Goal: Navigation & Orientation: Find specific page/section

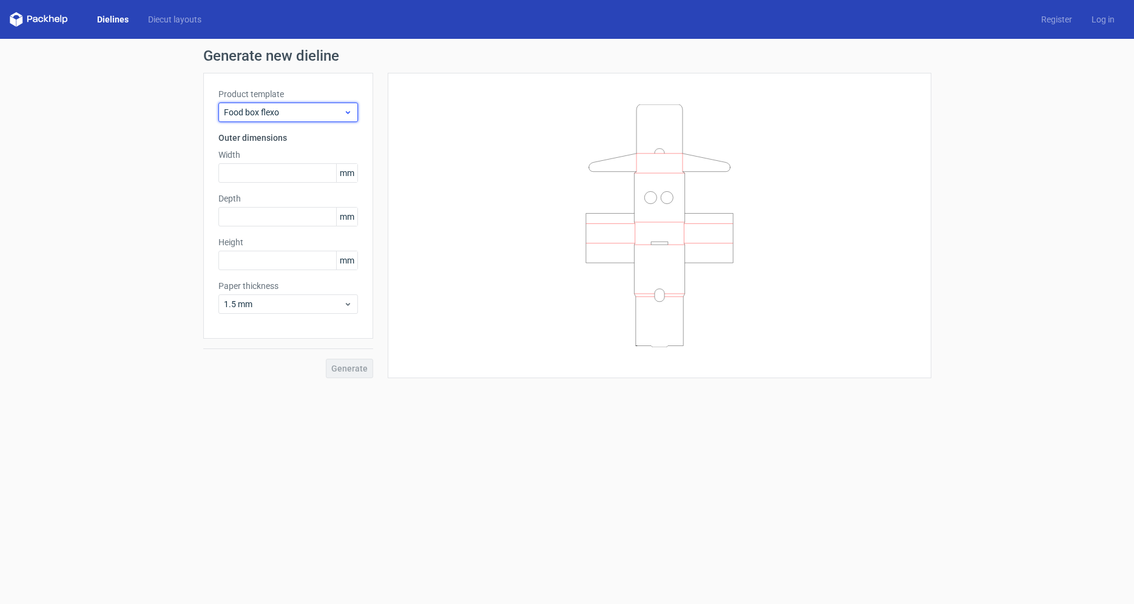
click at [345, 111] on icon at bounding box center [347, 112] width 9 height 10
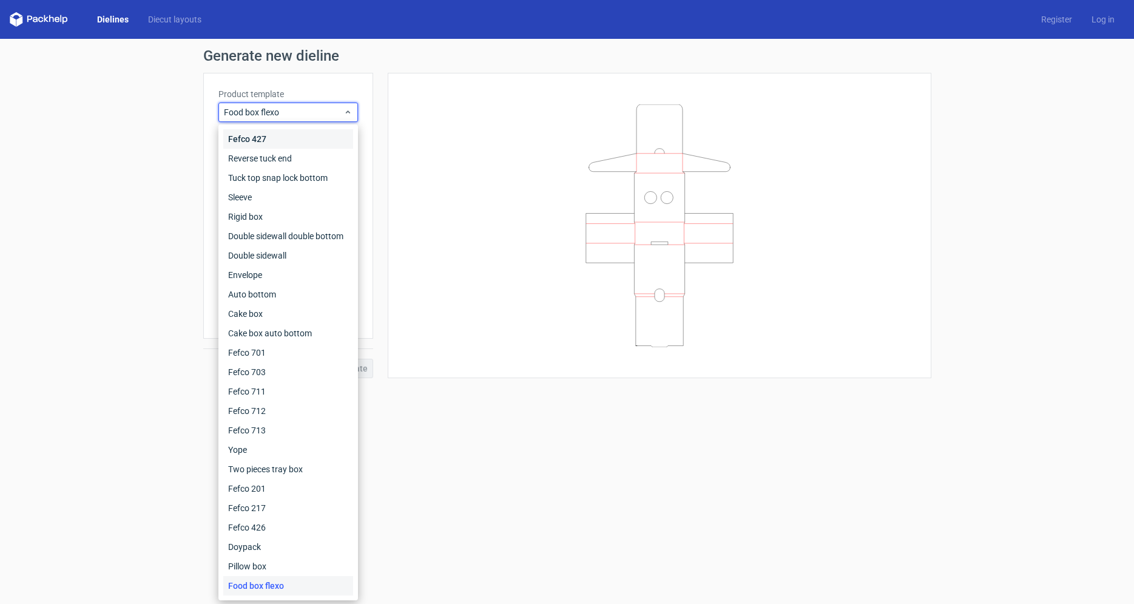
click at [315, 137] on div "Fefco 427" at bounding box center [288, 138] width 130 height 19
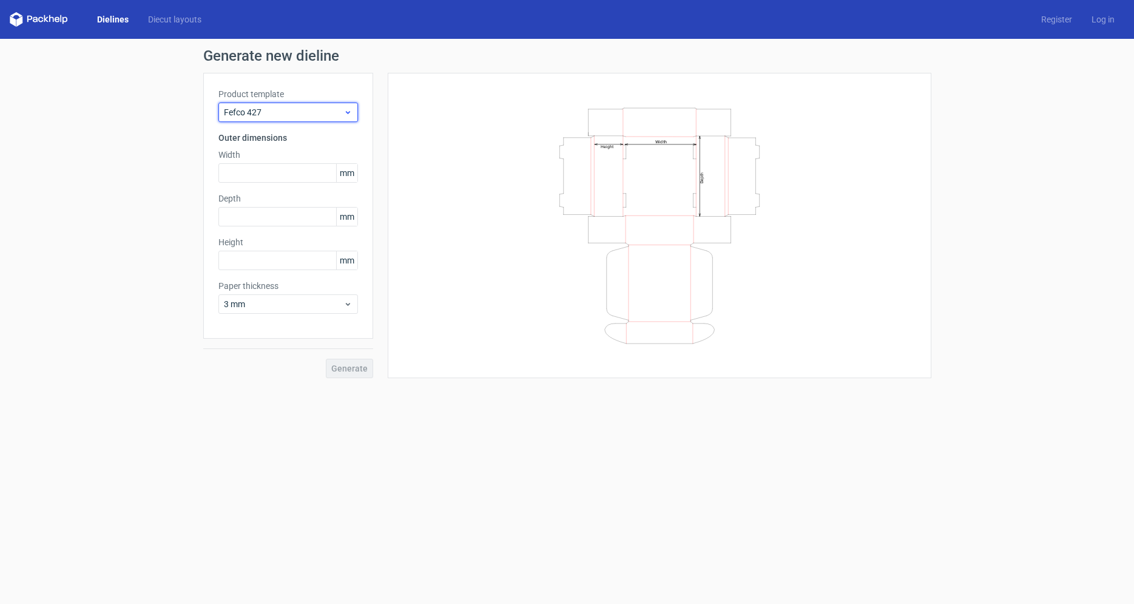
click at [316, 117] on span "Fefco 427" at bounding box center [284, 112] width 120 height 12
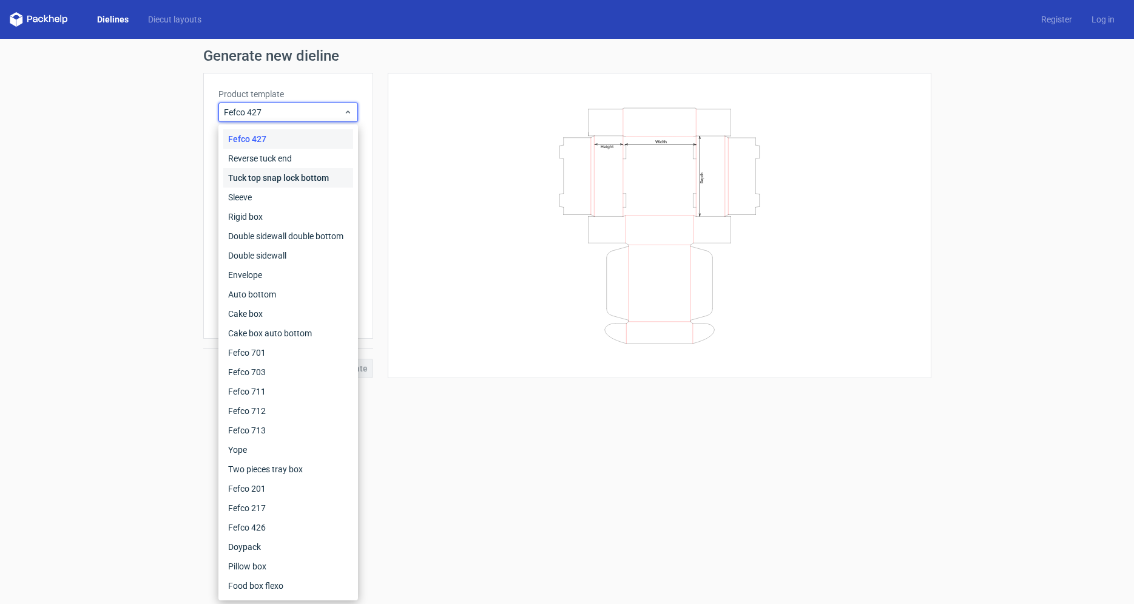
click at [292, 179] on div "Tuck top snap lock bottom" at bounding box center [288, 177] width 130 height 19
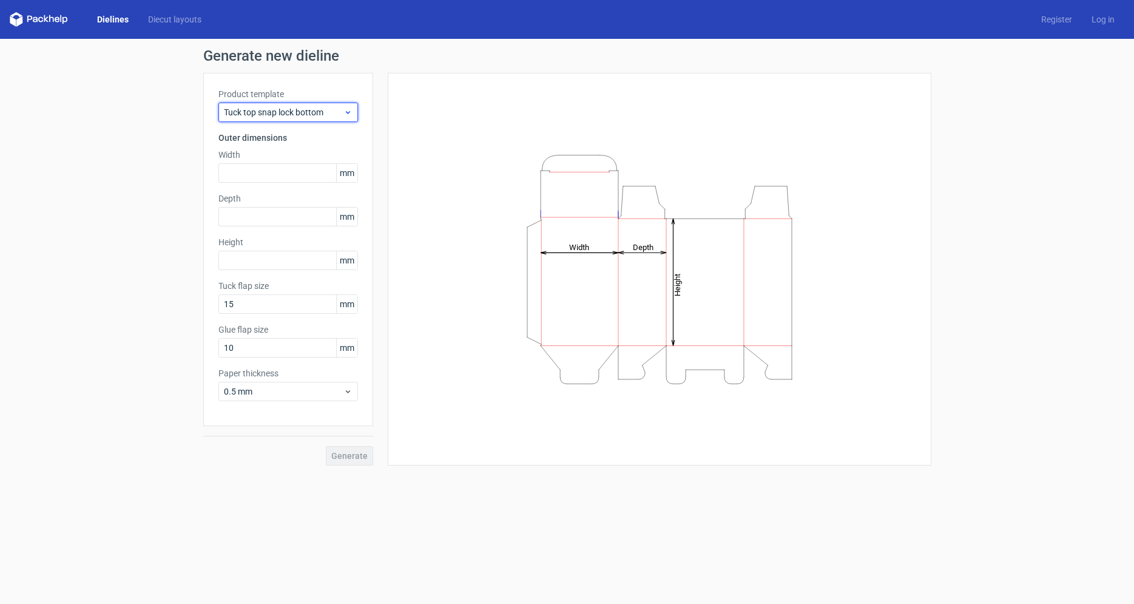
click at [289, 110] on span "Tuck top snap lock bottom" at bounding box center [284, 112] width 120 height 12
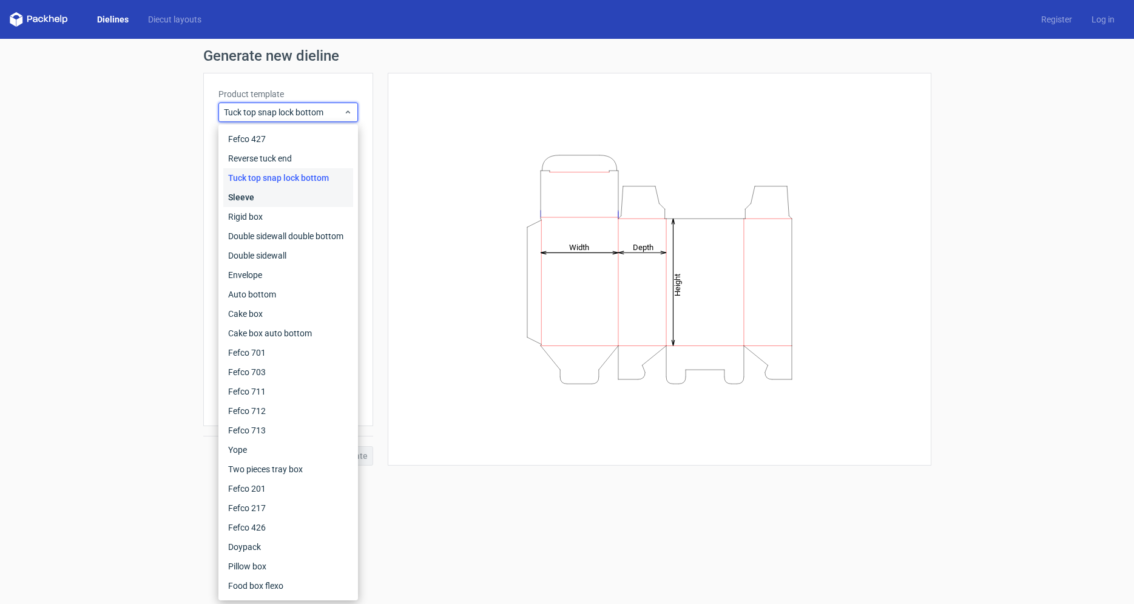
click at [271, 197] on div "Sleeve" at bounding box center [288, 196] width 130 height 19
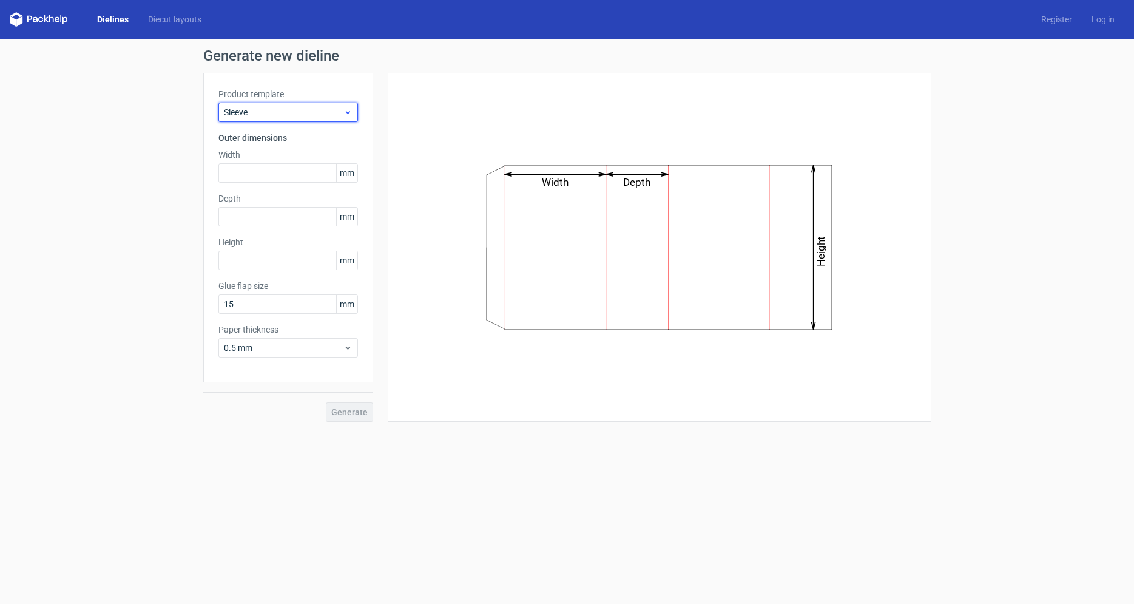
click at [275, 116] on span "Sleeve" at bounding box center [284, 112] width 120 height 12
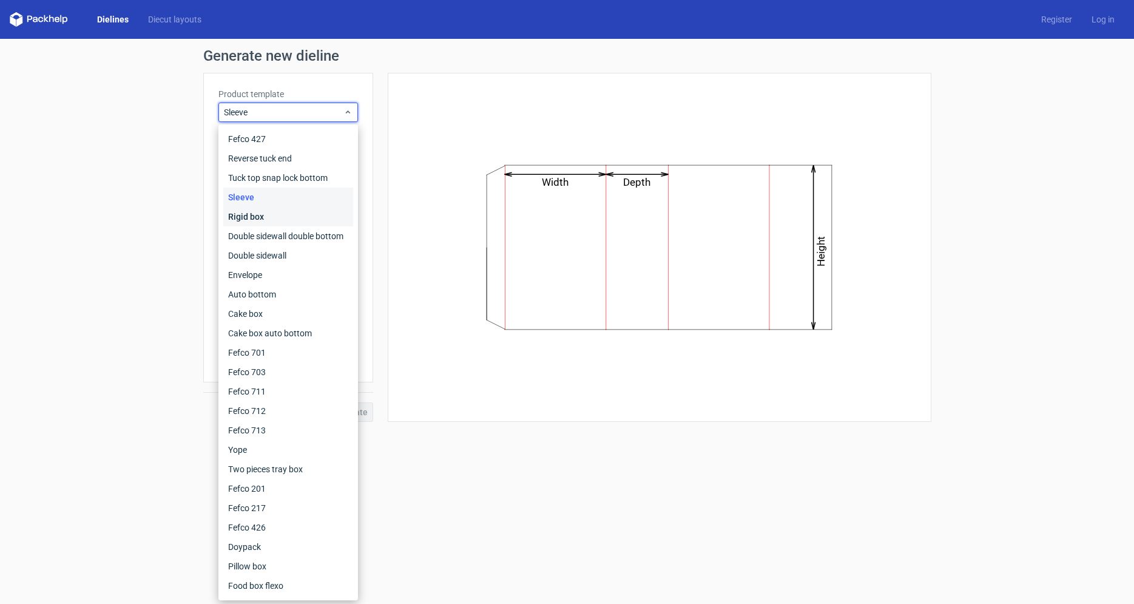
click at [260, 215] on div "Rigid box" at bounding box center [288, 216] width 130 height 19
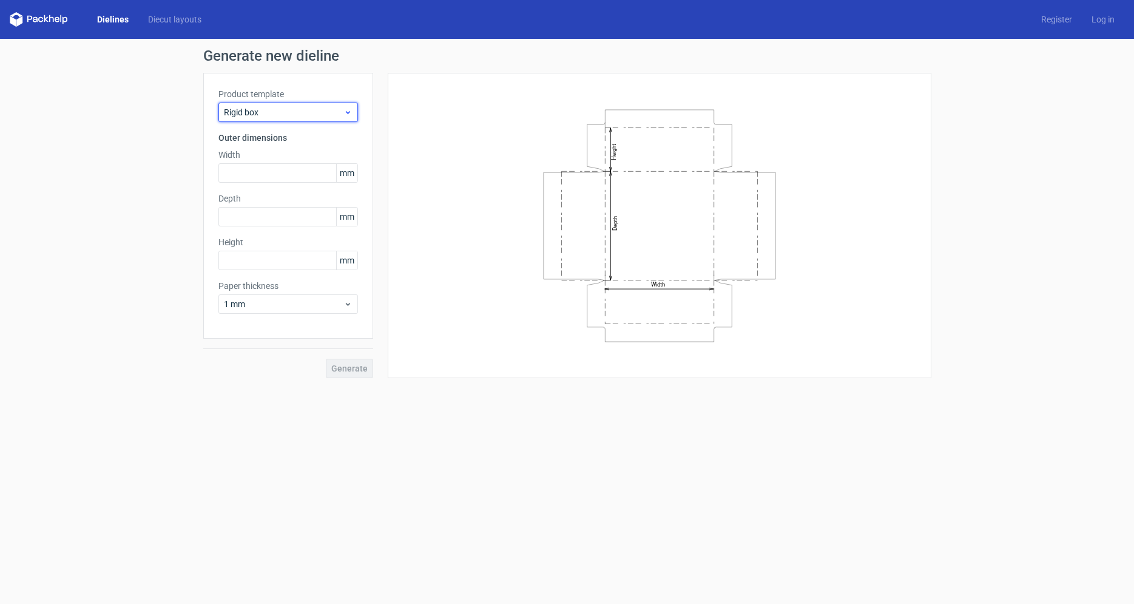
click at [265, 115] on span "Rigid box" at bounding box center [284, 112] width 120 height 12
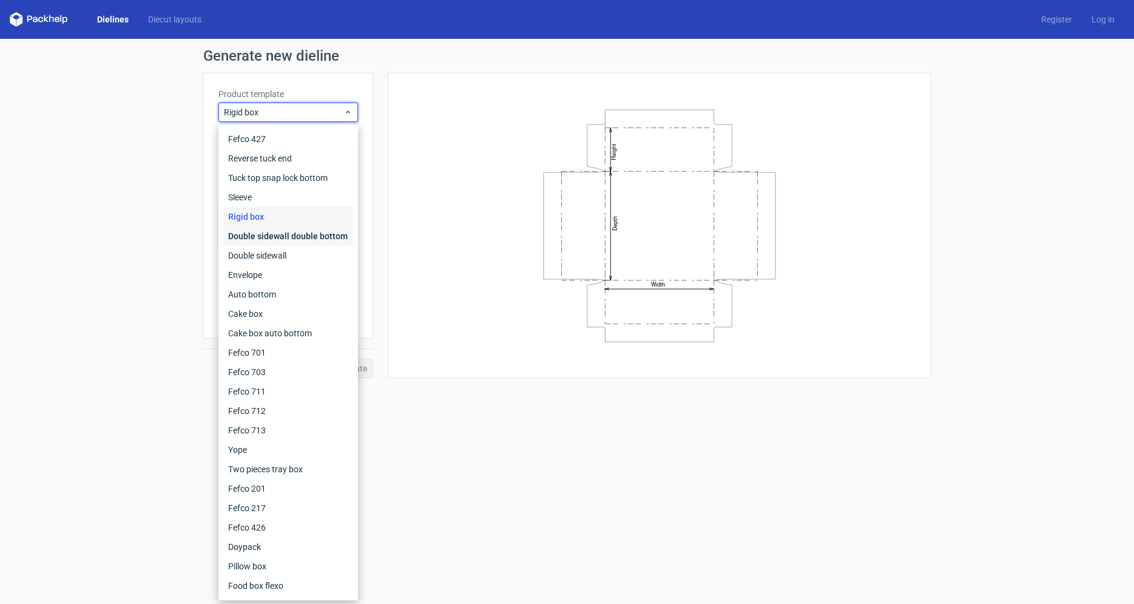
click at [266, 235] on div "Double sidewall double bottom" at bounding box center [288, 235] width 130 height 19
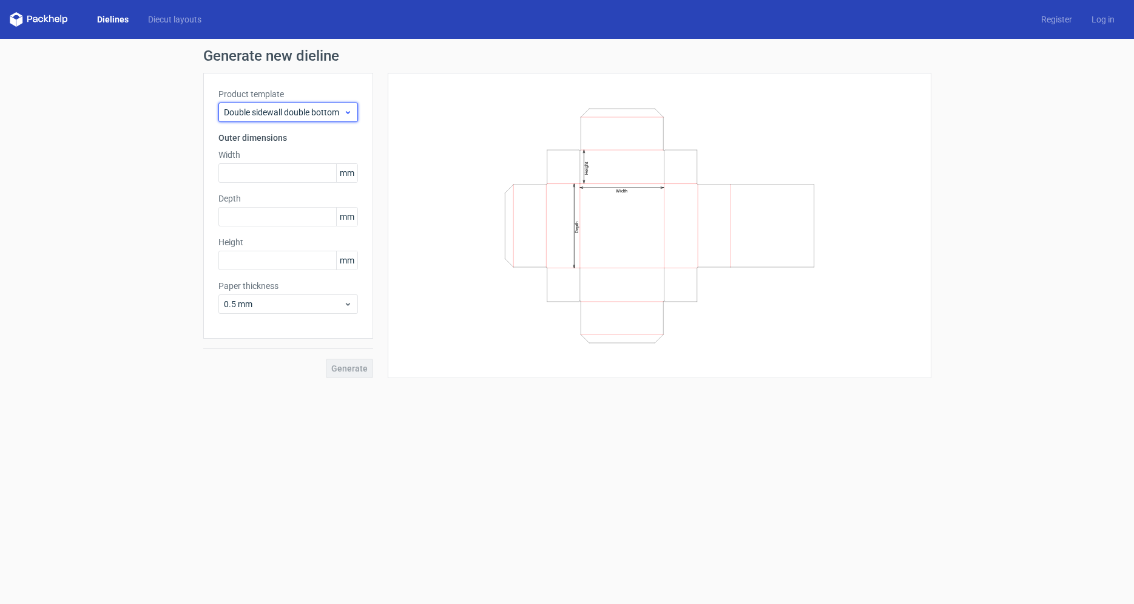
click at [278, 108] on span "Double sidewall double bottom" at bounding box center [284, 112] width 120 height 12
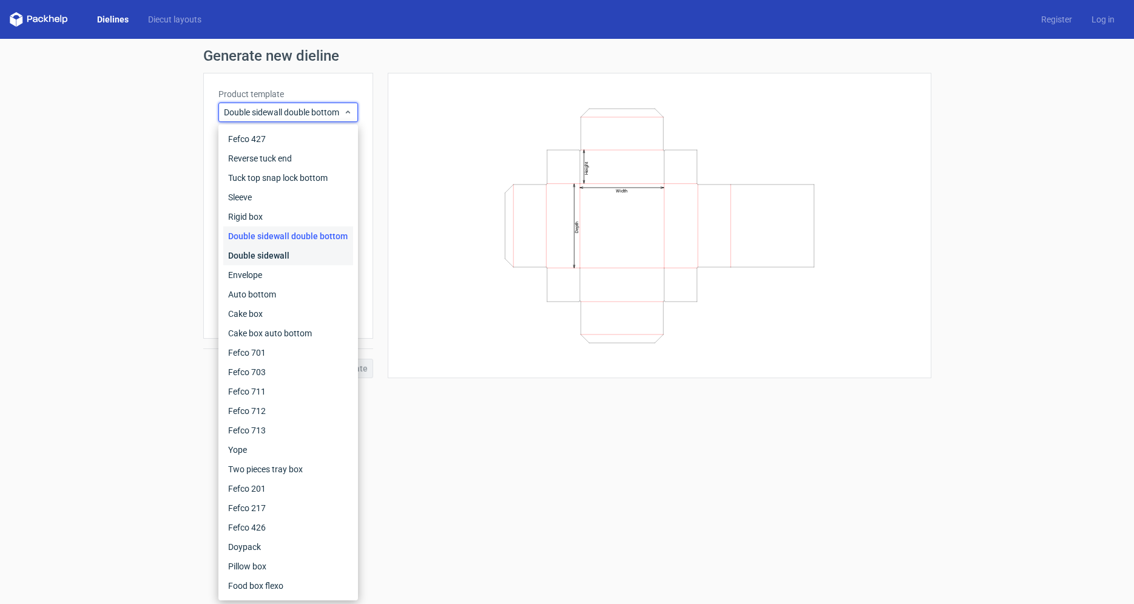
click at [258, 252] on div "Double sidewall" at bounding box center [288, 255] width 130 height 19
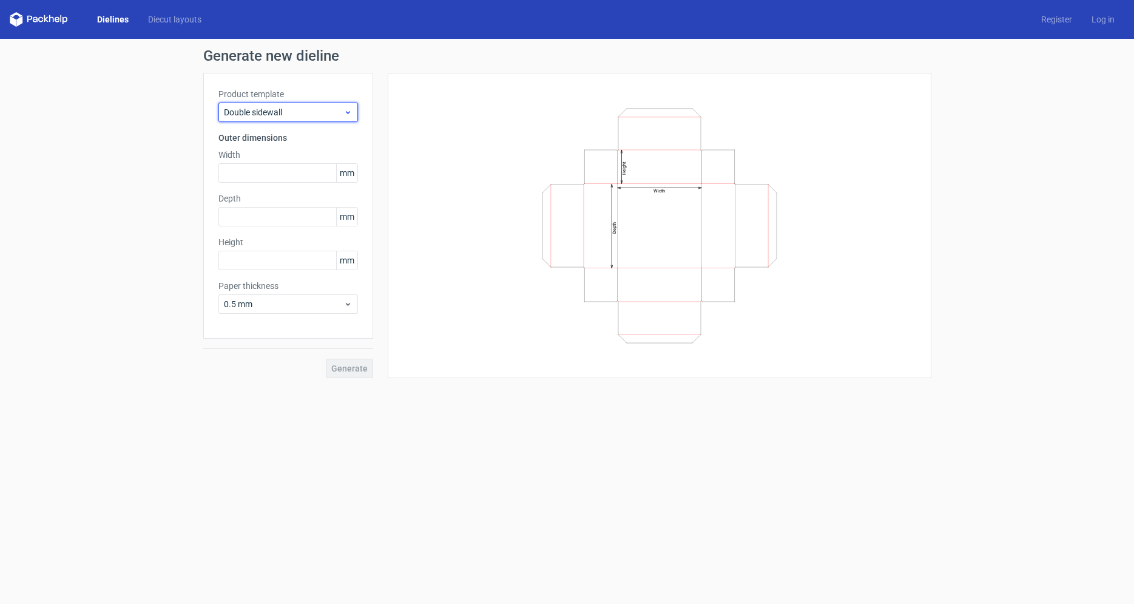
click at [266, 118] on div "Double sidewall" at bounding box center [288, 112] width 140 height 19
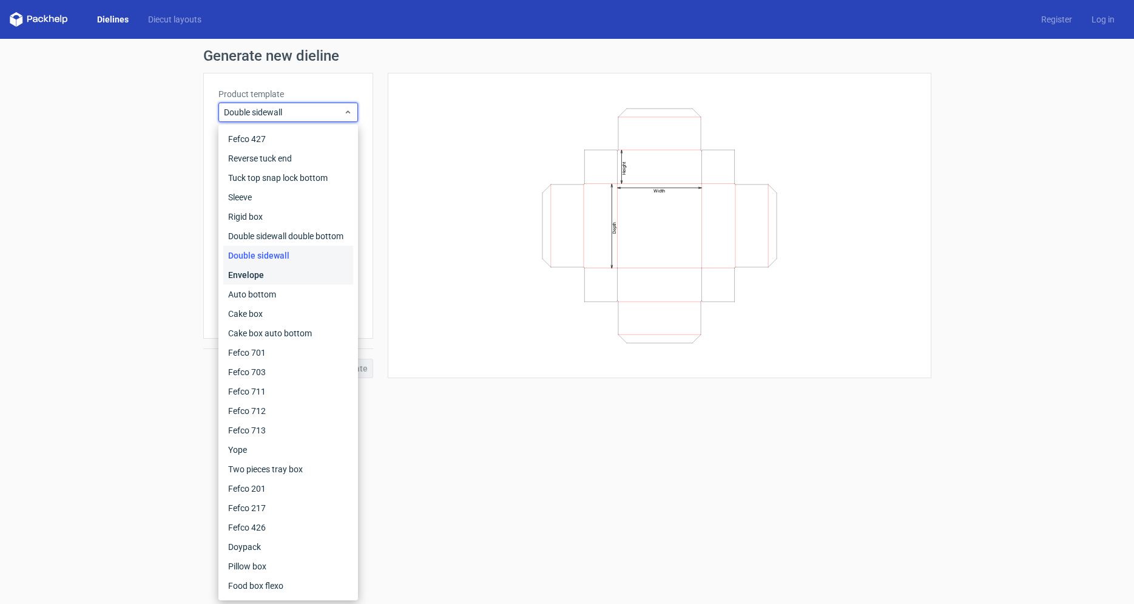
click at [251, 276] on div "Envelope" at bounding box center [288, 274] width 130 height 19
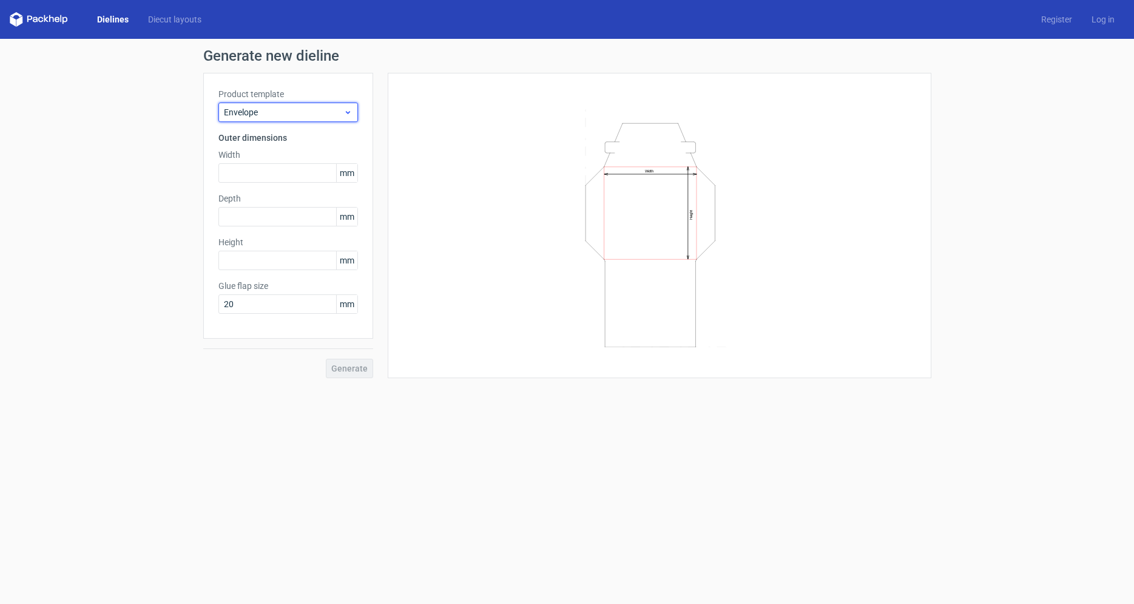
click at [253, 117] on span "Envelope" at bounding box center [284, 112] width 120 height 12
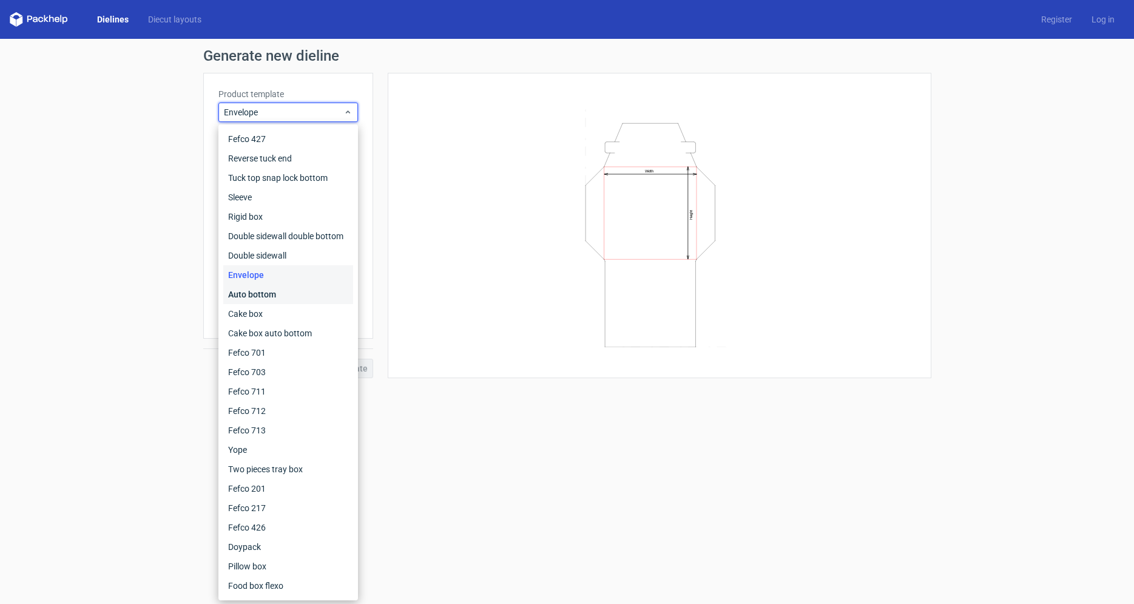
click at [249, 295] on div "Auto bottom" at bounding box center [288, 294] width 130 height 19
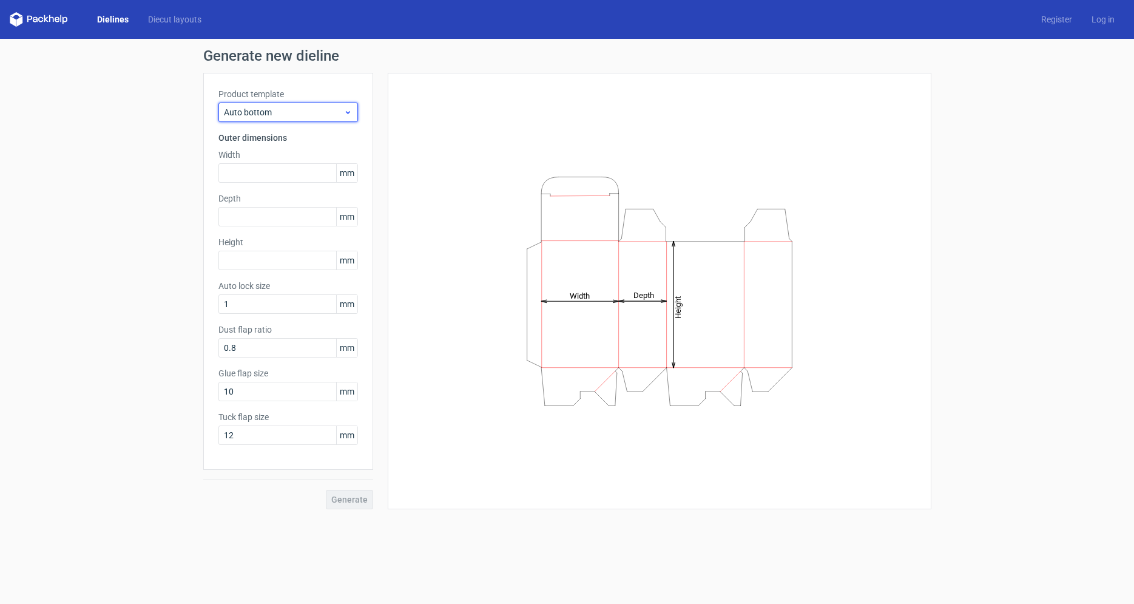
click at [255, 116] on span "Auto bottom" at bounding box center [284, 112] width 120 height 12
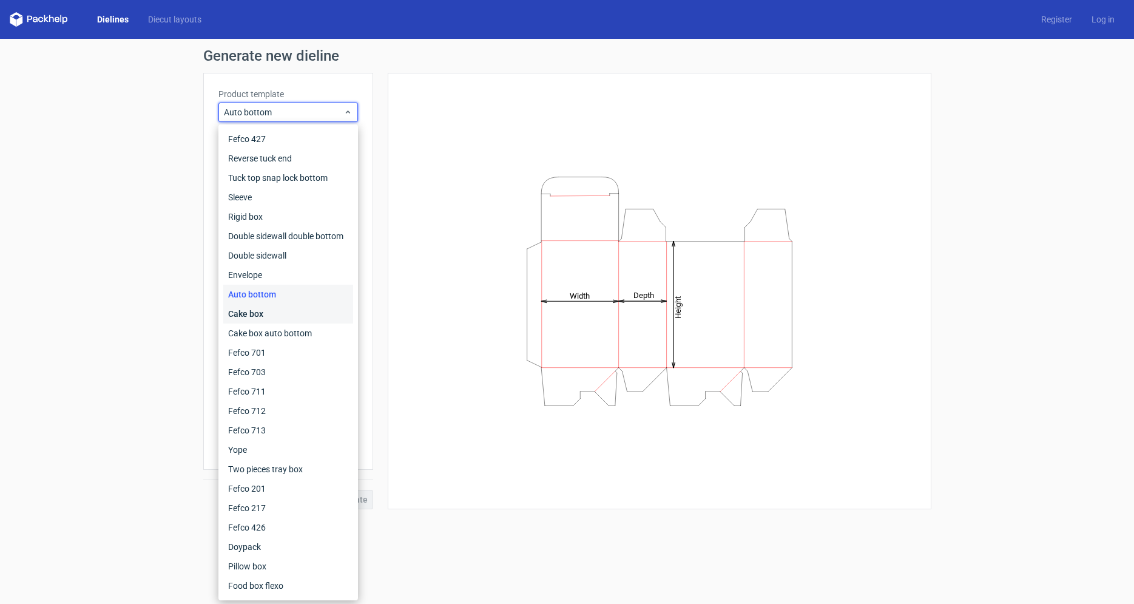
click at [250, 313] on div "Cake box" at bounding box center [288, 313] width 130 height 19
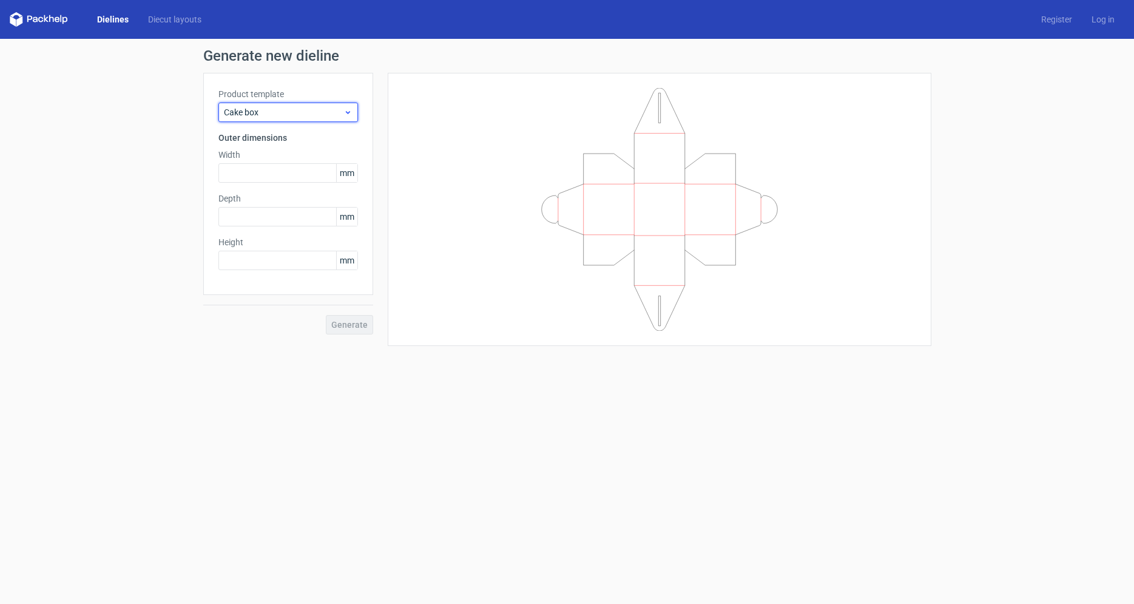
click at [293, 120] on div "Cake box" at bounding box center [288, 112] width 140 height 19
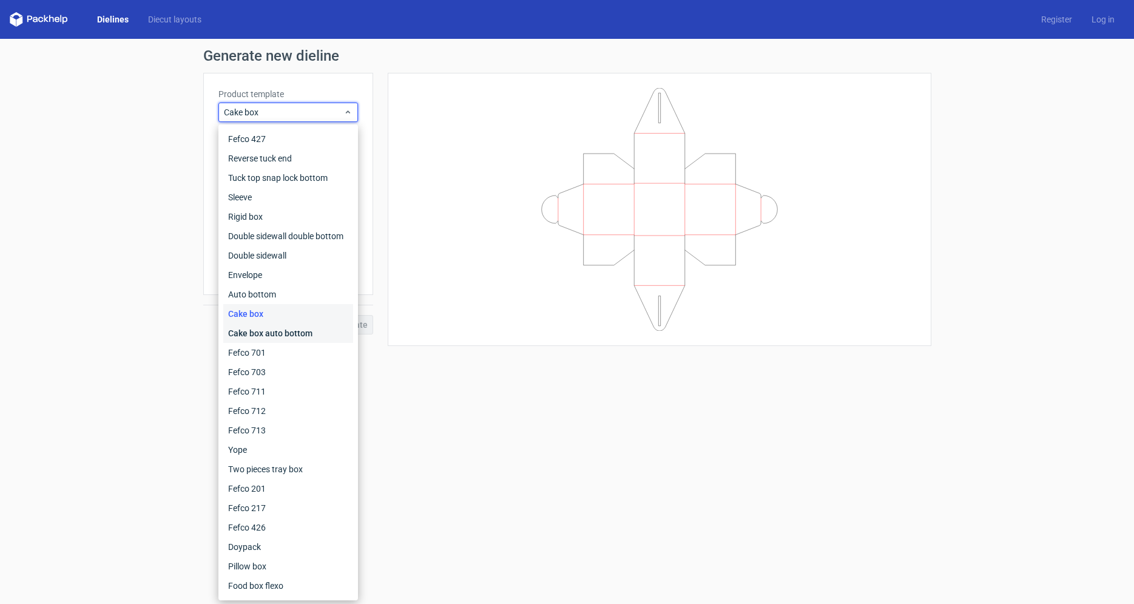
click at [270, 337] on div "Cake box auto bottom" at bounding box center [288, 332] width 130 height 19
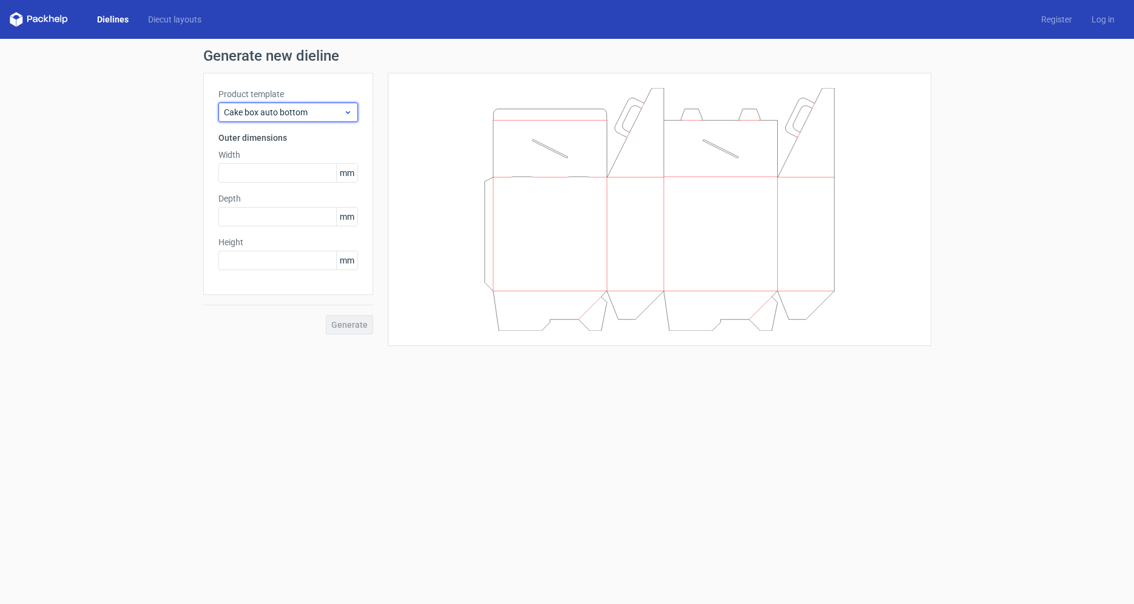
click at [260, 107] on span "Cake box auto bottom" at bounding box center [284, 112] width 120 height 12
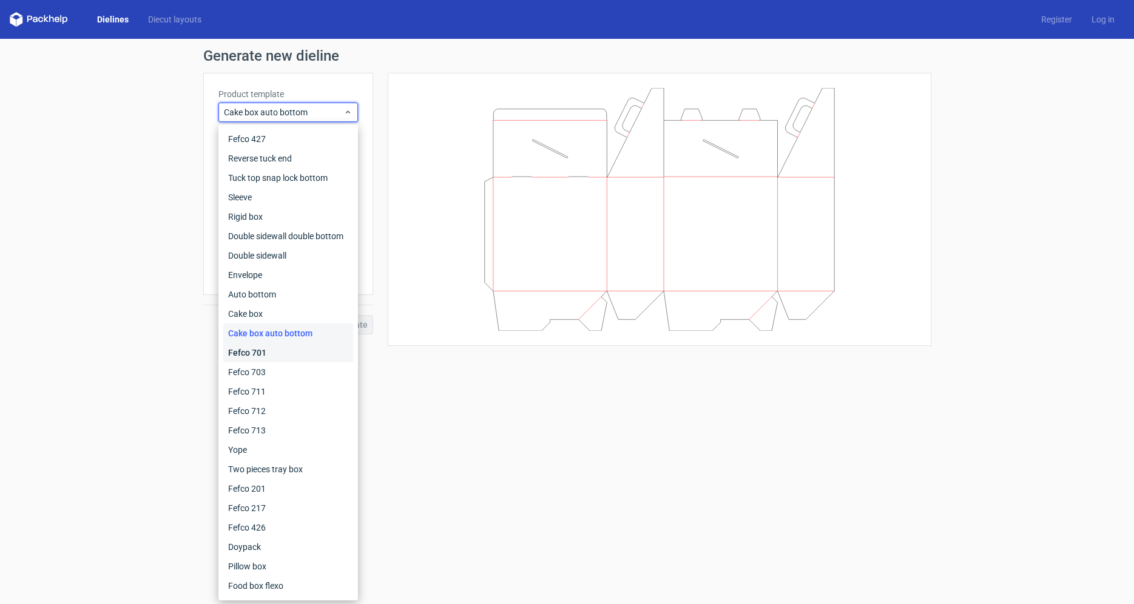
click at [263, 357] on div "Fefco 701" at bounding box center [288, 352] width 130 height 19
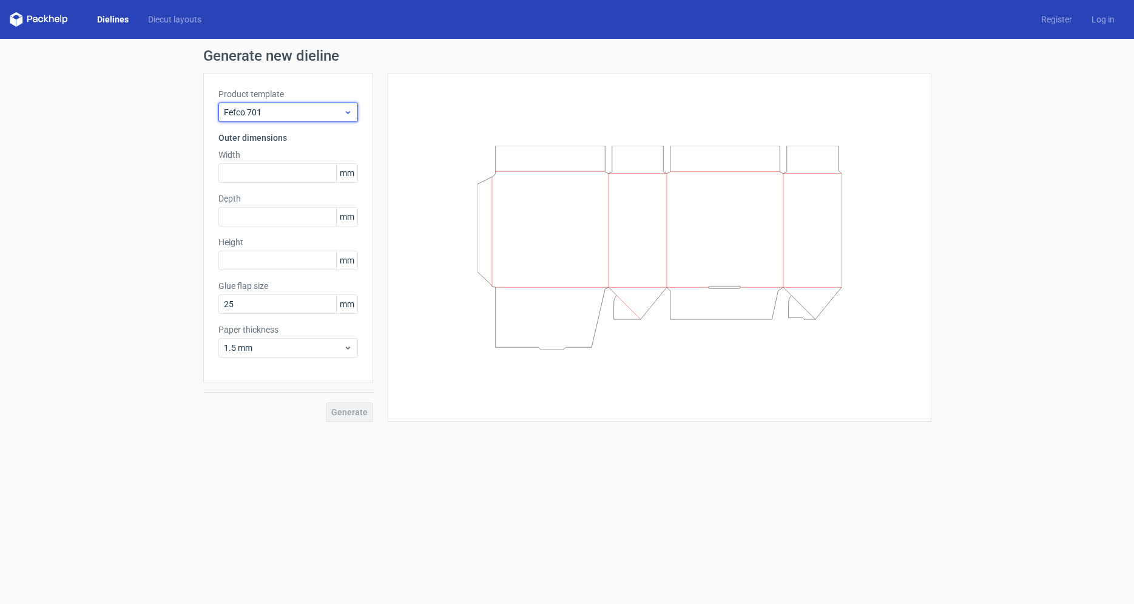
click at [246, 117] on span "Fefco 701" at bounding box center [284, 112] width 120 height 12
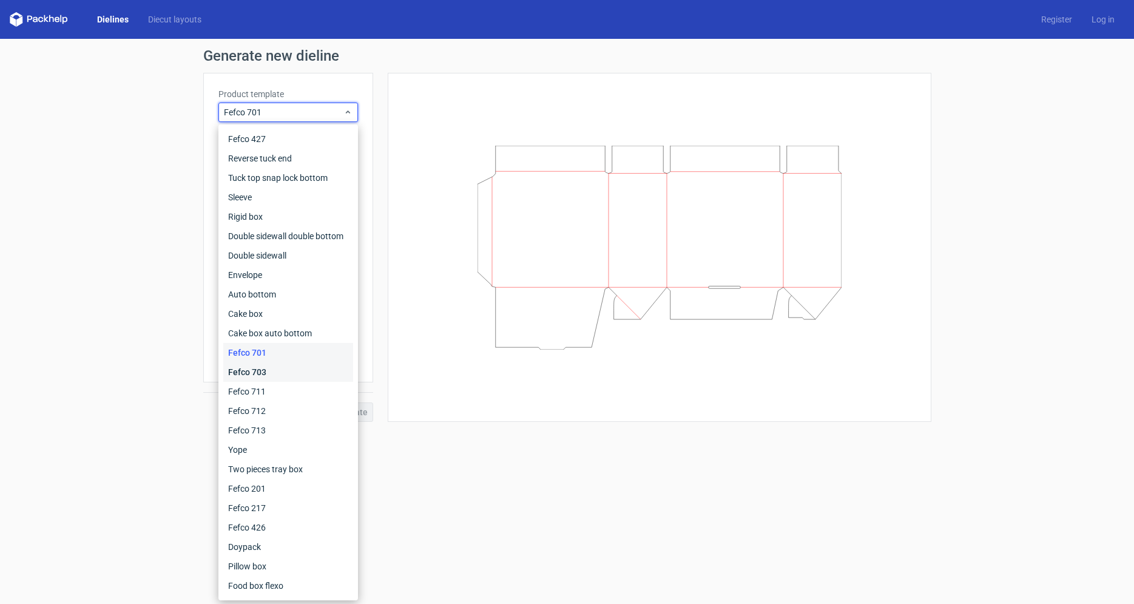
click at [249, 377] on div "Fefco 703" at bounding box center [288, 371] width 130 height 19
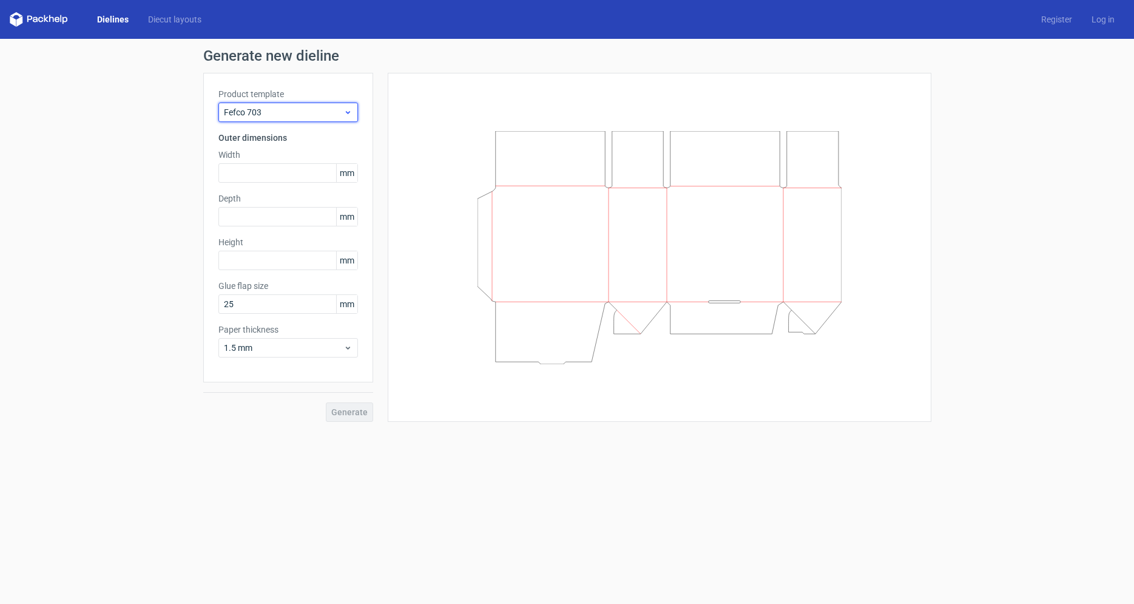
click at [262, 109] on span "Fefco 703" at bounding box center [284, 112] width 120 height 12
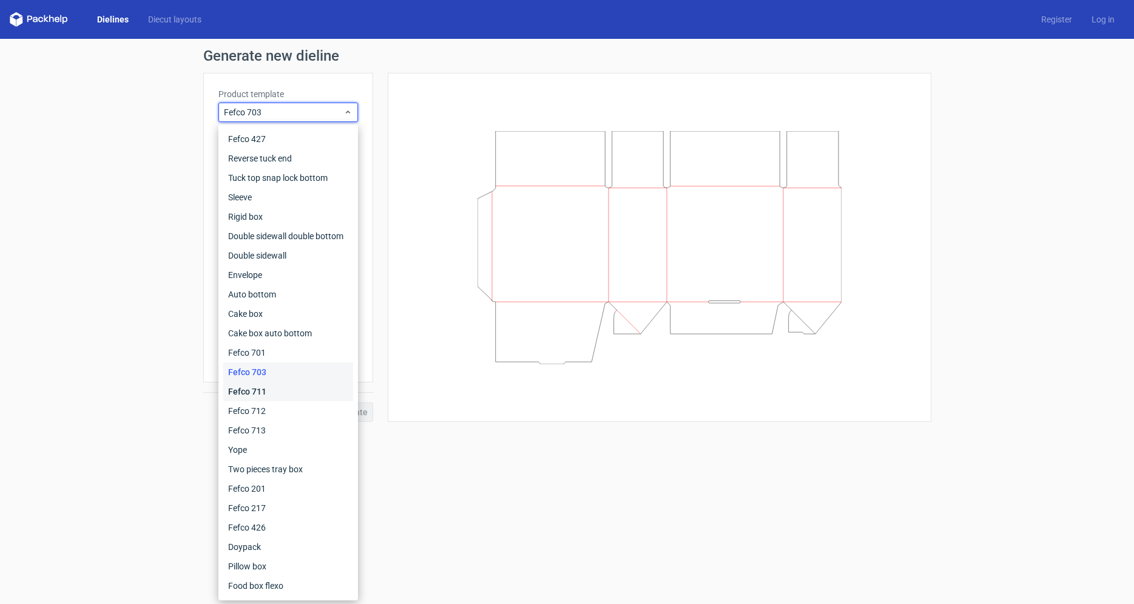
click at [268, 394] on div "Fefco 711" at bounding box center [288, 391] width 130 height 19
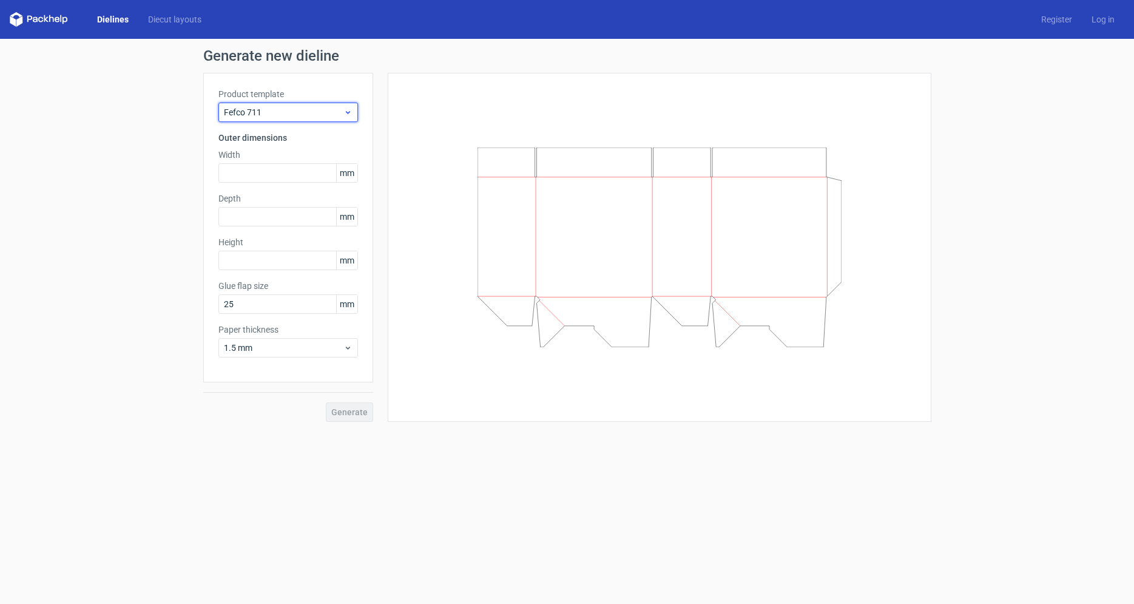
click at [285, 113] on span "Fefco 711" at bounding box center [284, 112] width 120 height 12
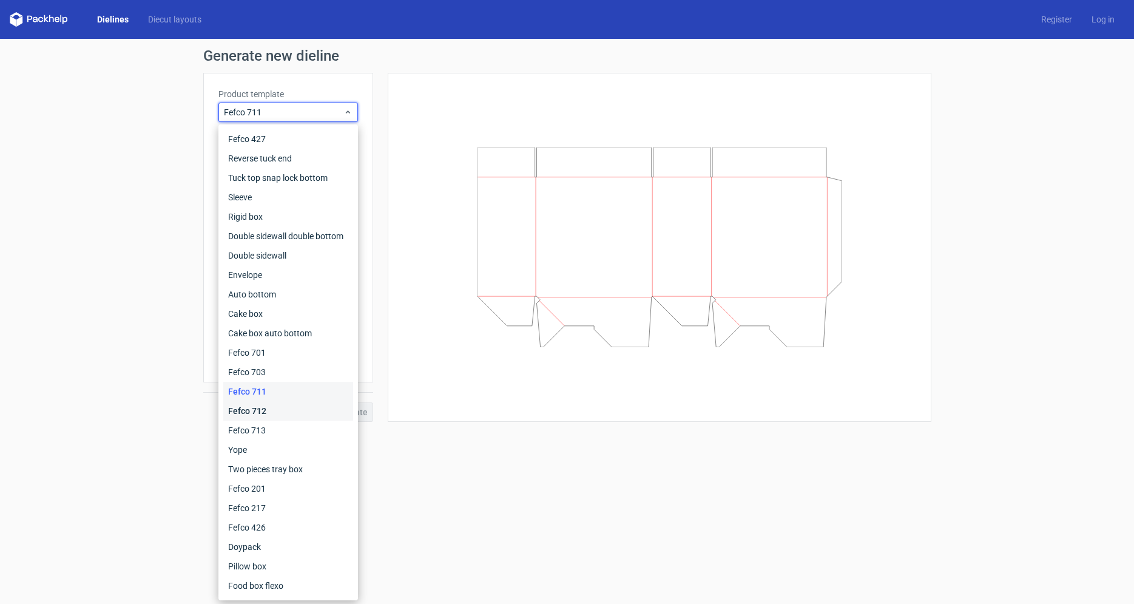
click at [269, 409] on div "Fefco 712" at bounding box center [288, 410] width 130 height 19
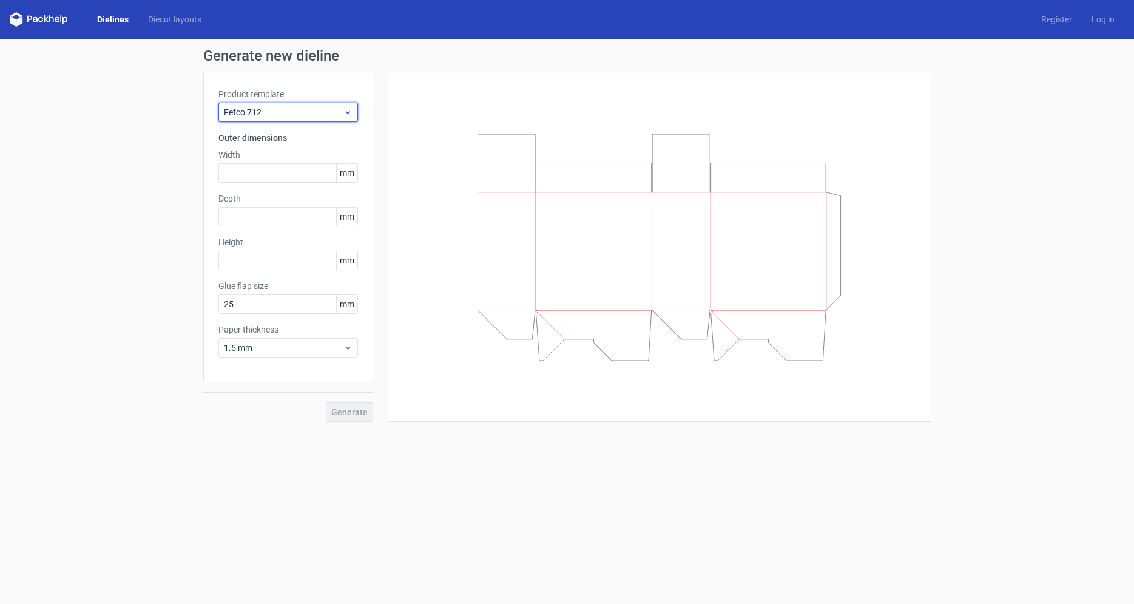
click at [271, 121] on div "Fefco 712" at bounding box center [288, 112] width 140 height 19
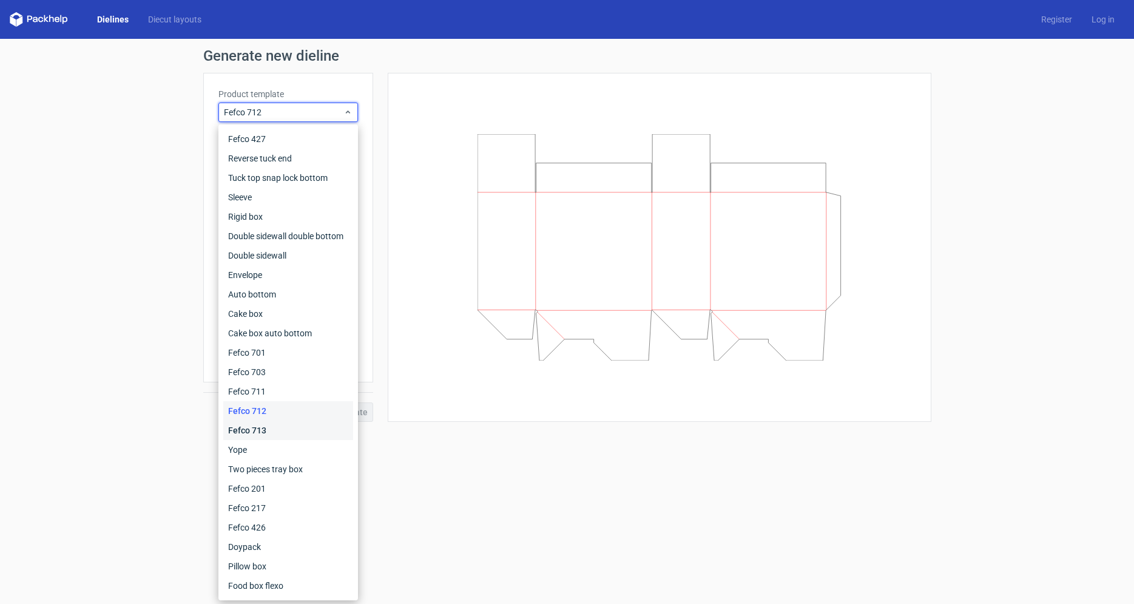
click at [238, 430] on div "Fefco 713" at bounding box center [288, 429] width 130 height 19
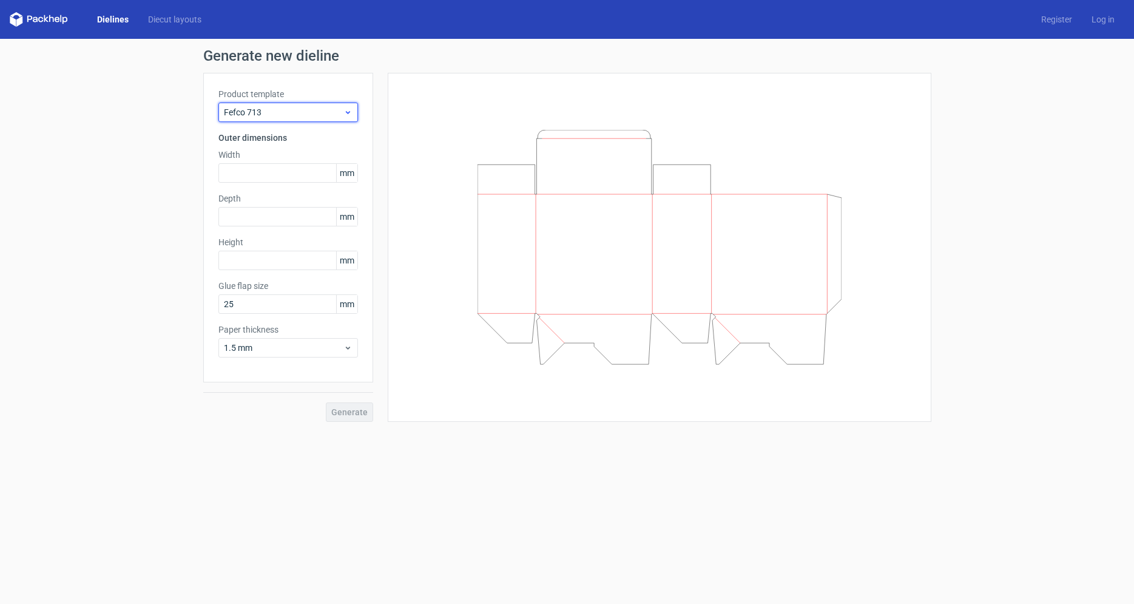
click at [300, 112] on span "Fefco 713" at bounding box center [284, 112] width 120 height 12
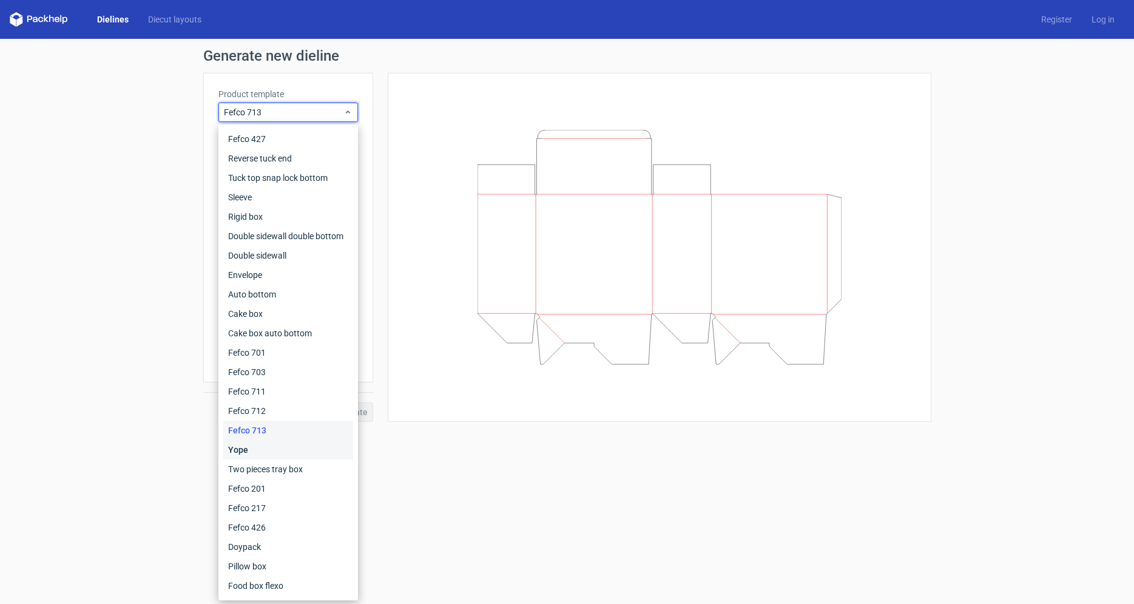
click at [242, 451] on div "Yope" at bounding box center [288, 449] width 130 height 19
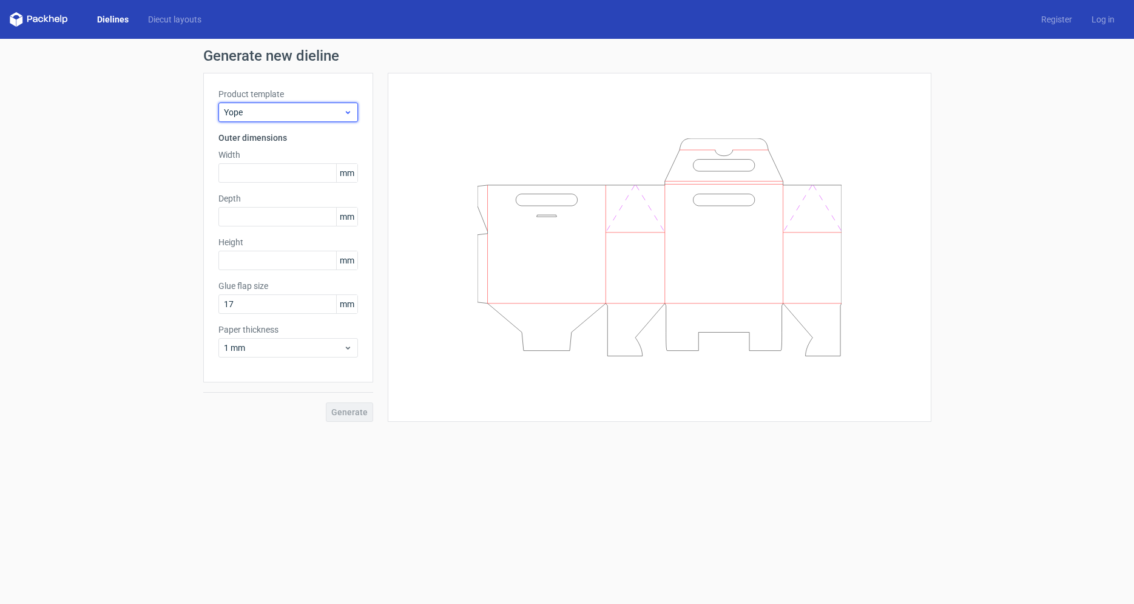
click at [275, 109] on span "Yope" at bounding box center [284, 112] width 120 height 12
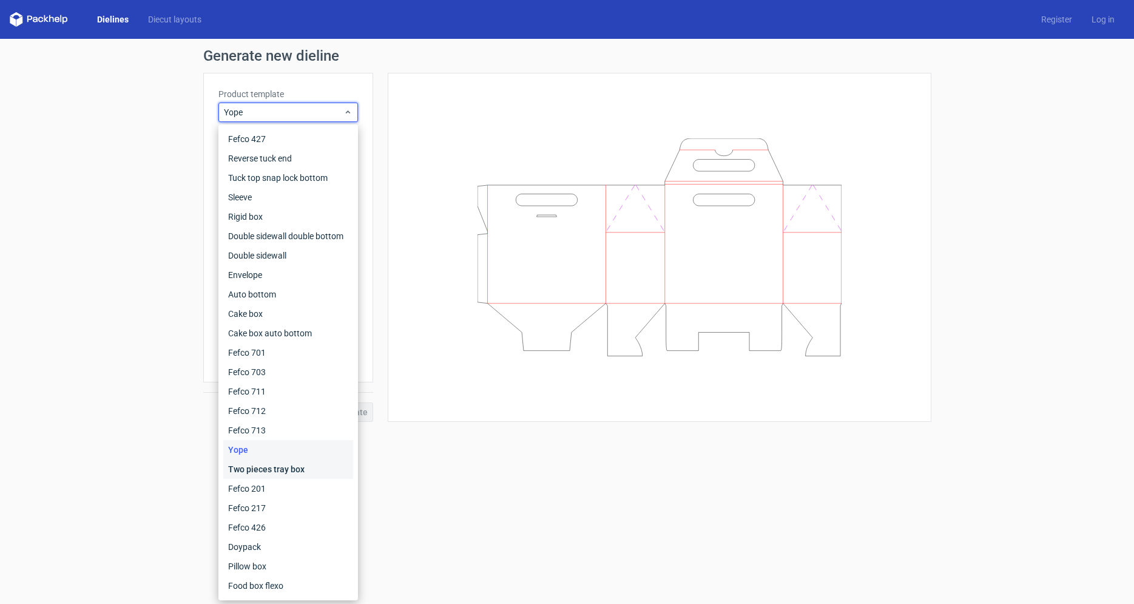
click at [244, 467] on div "Two pieces tray box" at bounding box center [288, 468] width 130 height 19
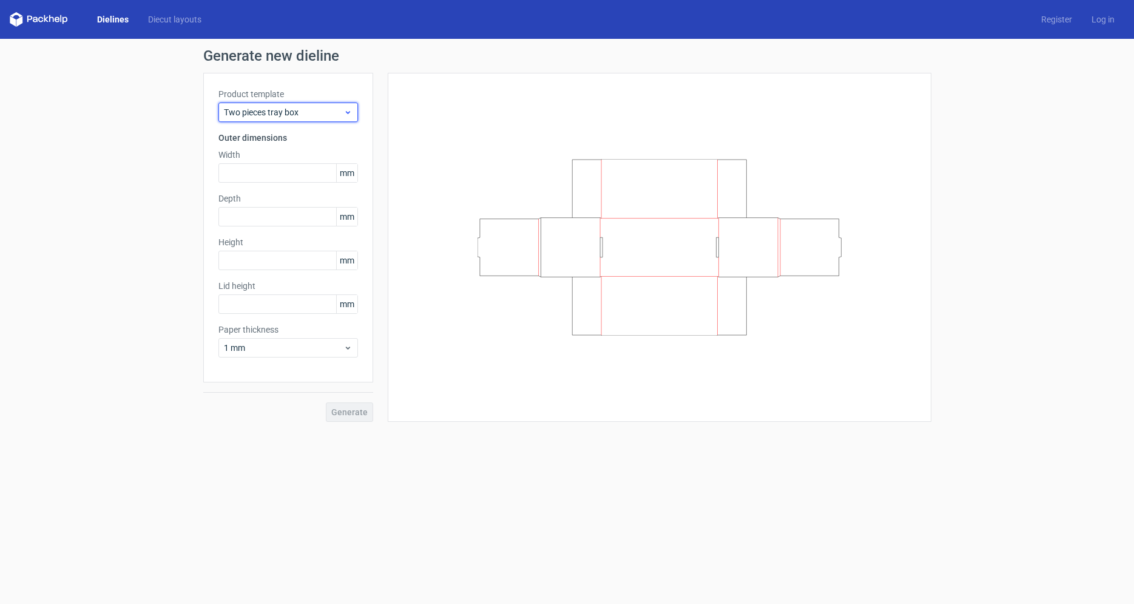
click at [271, 109] on span "Two pieces tray box" at bounding box center [284, 112] width 120 height 12
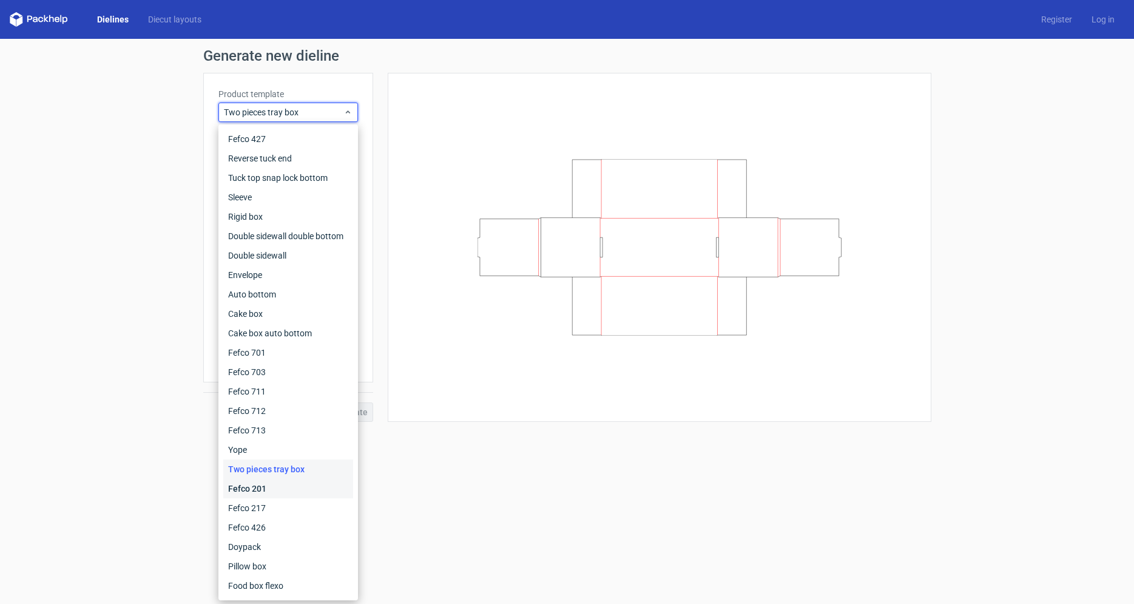
click at [244, 488] on div "Fefco 201" at bounding box center [288, 488] width 130 height 19
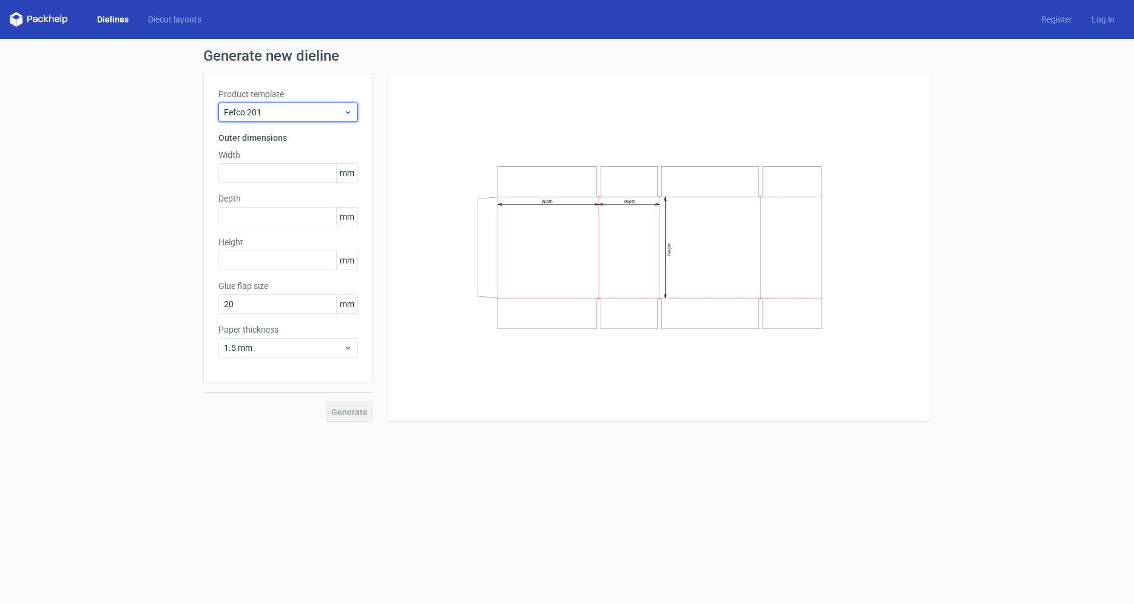
click at [266, 116] on span "Fefco 201" at bounding box center [284, 112] width 120 height 12
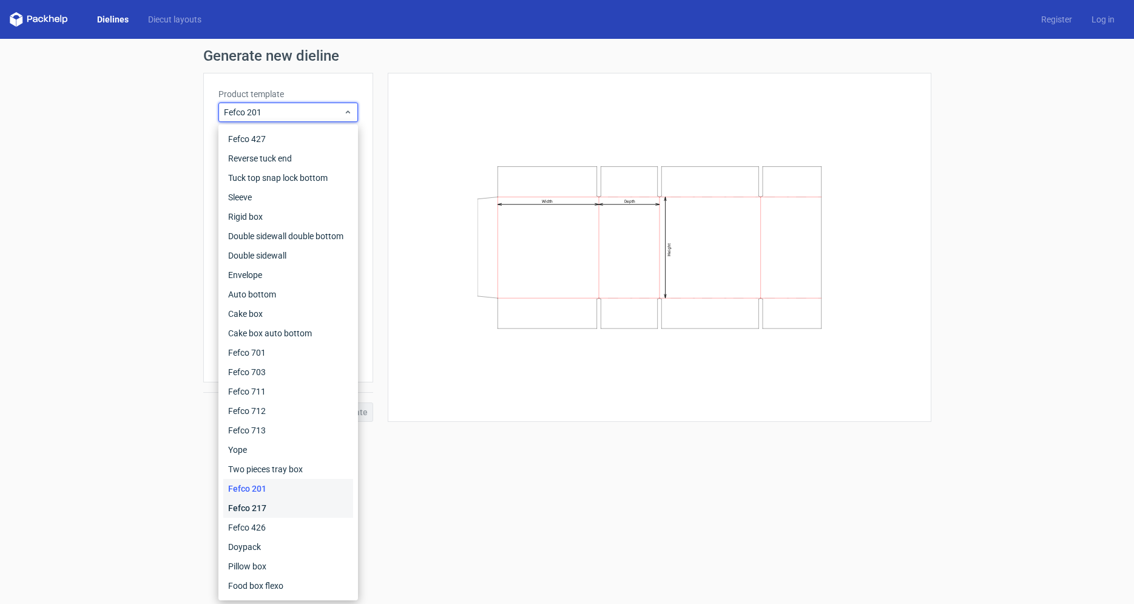
click at [258, 507] on div "Fefco 217" at bounding box center [288, 507] width 130 height 19
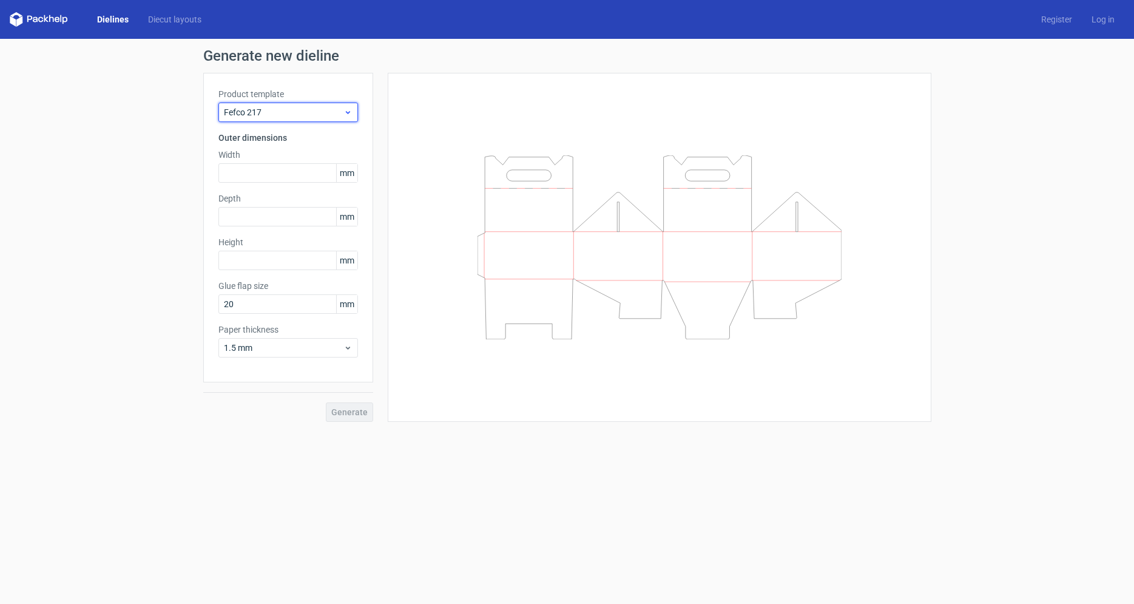
click at [263, 110] on span "Fefco 217" at bounding box center [284, 112] width 120 height 12
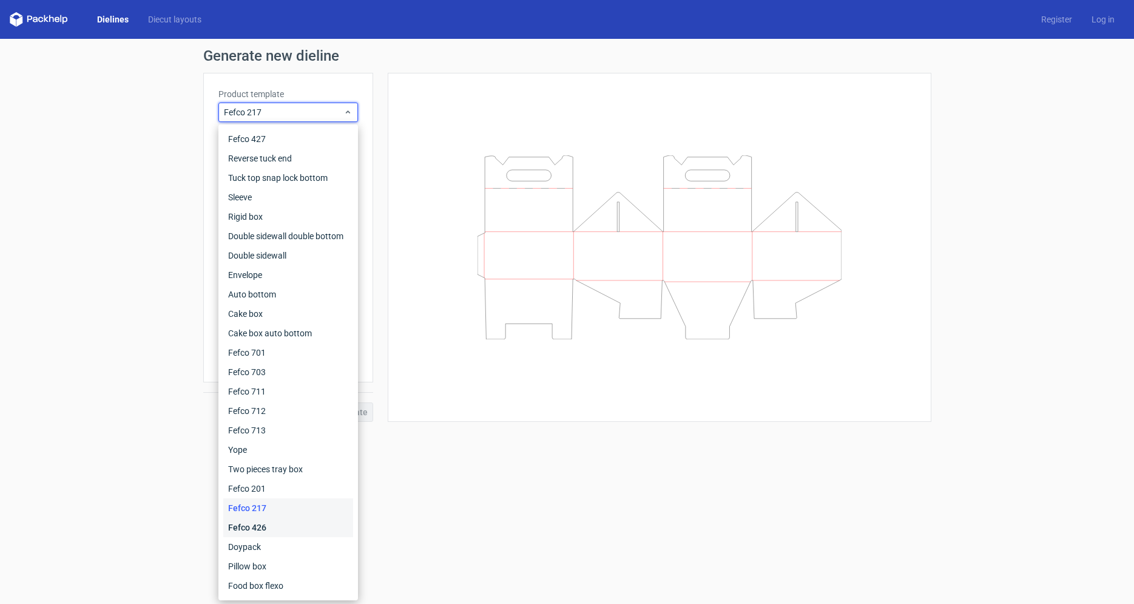
click at [235, 527] on div "Fefco 426" at bounding box center [288, 526] width 130 height 19
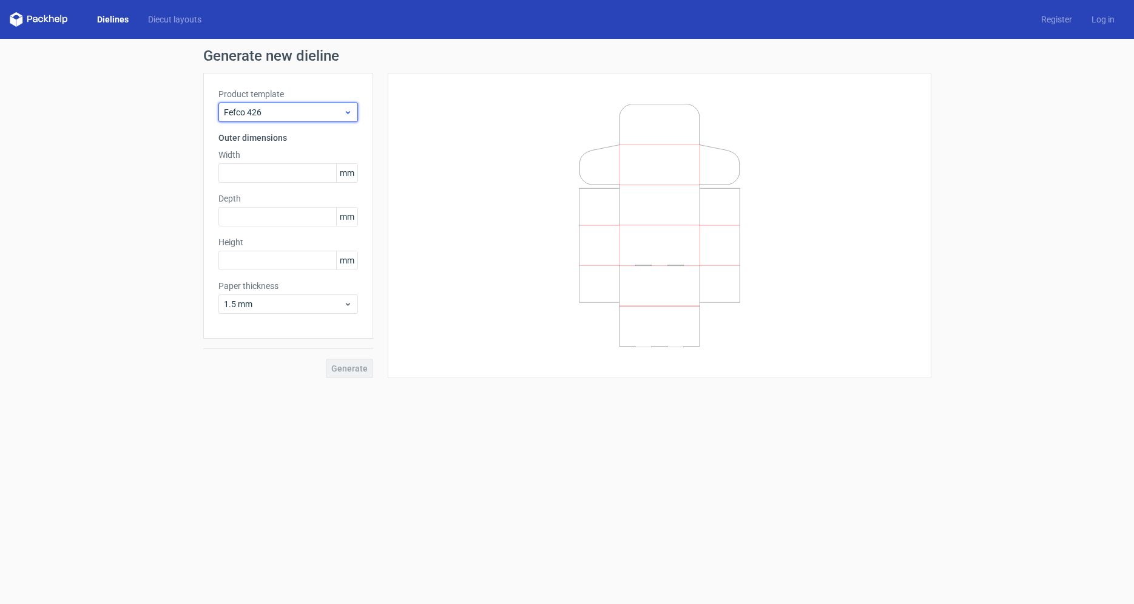
click at [268, 120] on div "Fefco 426" at bounding box center [288, 112] width 140 height 19
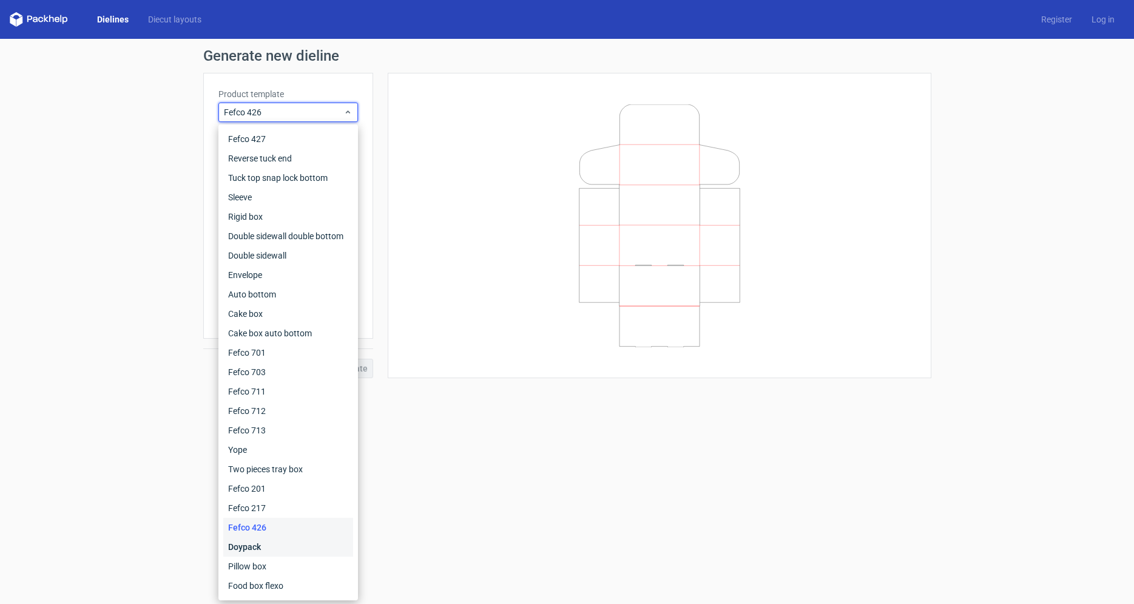
click at [257, 548] on div "Doypack" at bounding box center [288, 546] width 130 height 19
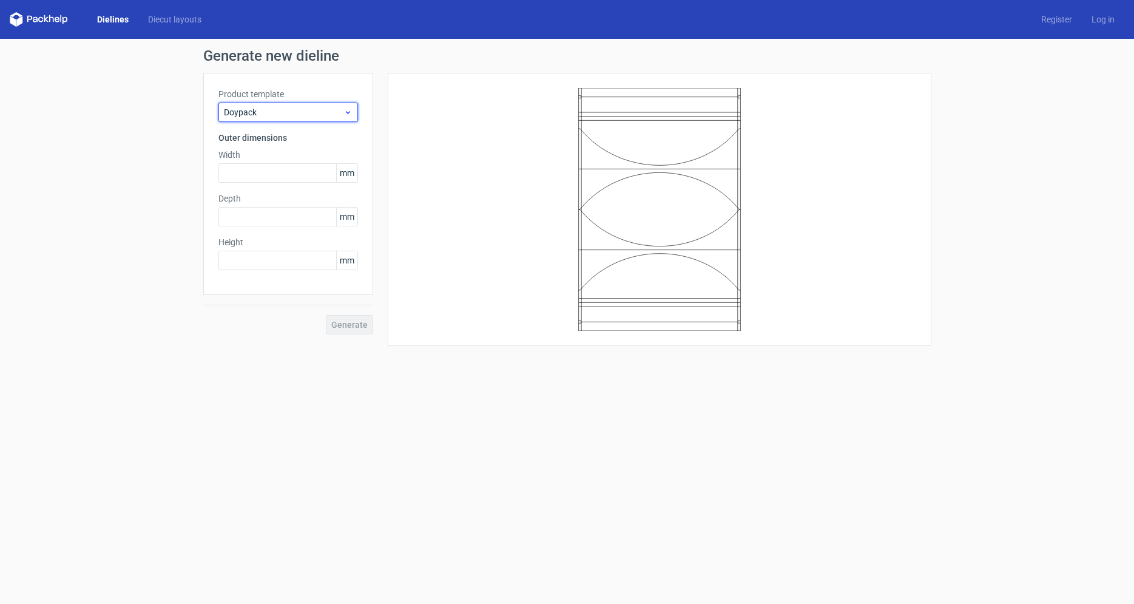
click at [264, 115] on span "Doypack" at bounding box center [284, 112] width 120 height 12
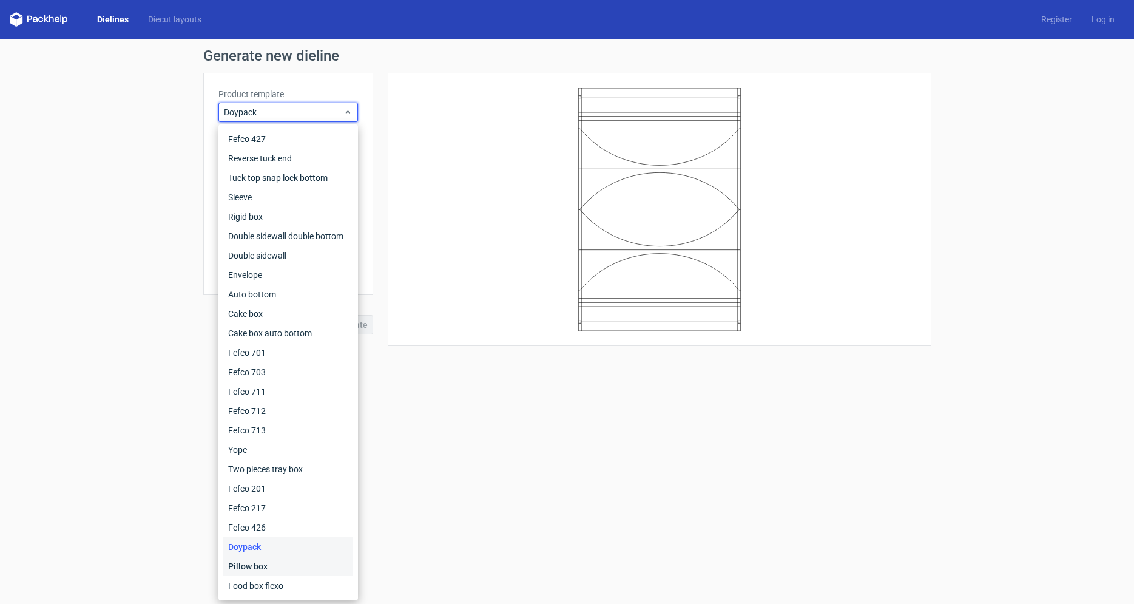
click at [246, 570] on div "Pillow box" at bounding box center [288, 565] width 130 height 19
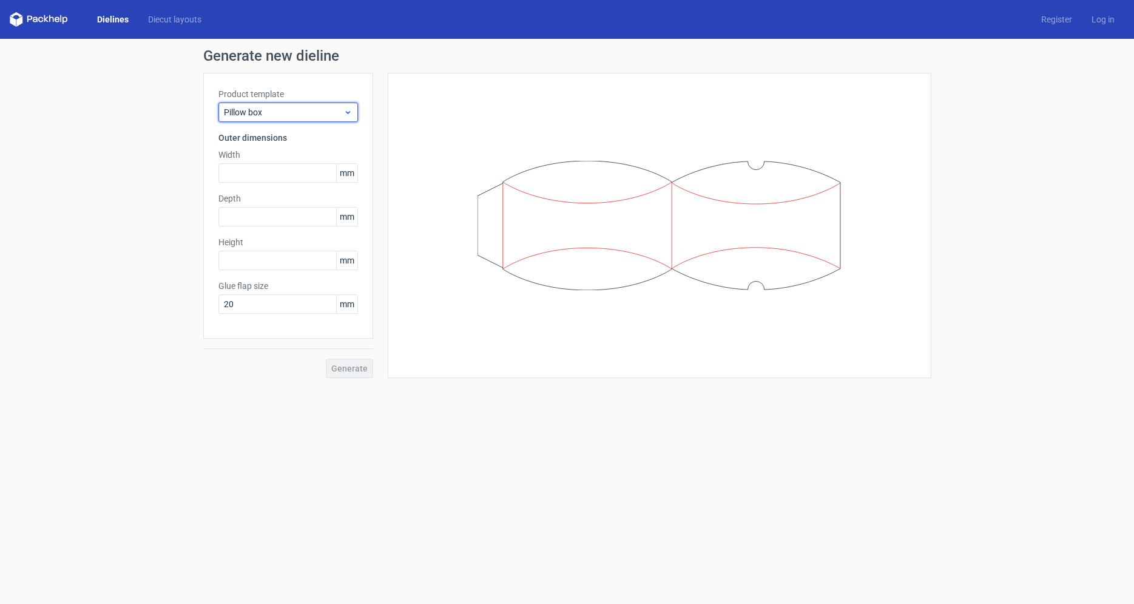
click at [263, 119] on div "Pillow box" at bounding box center [288, 112] width 140 height 19
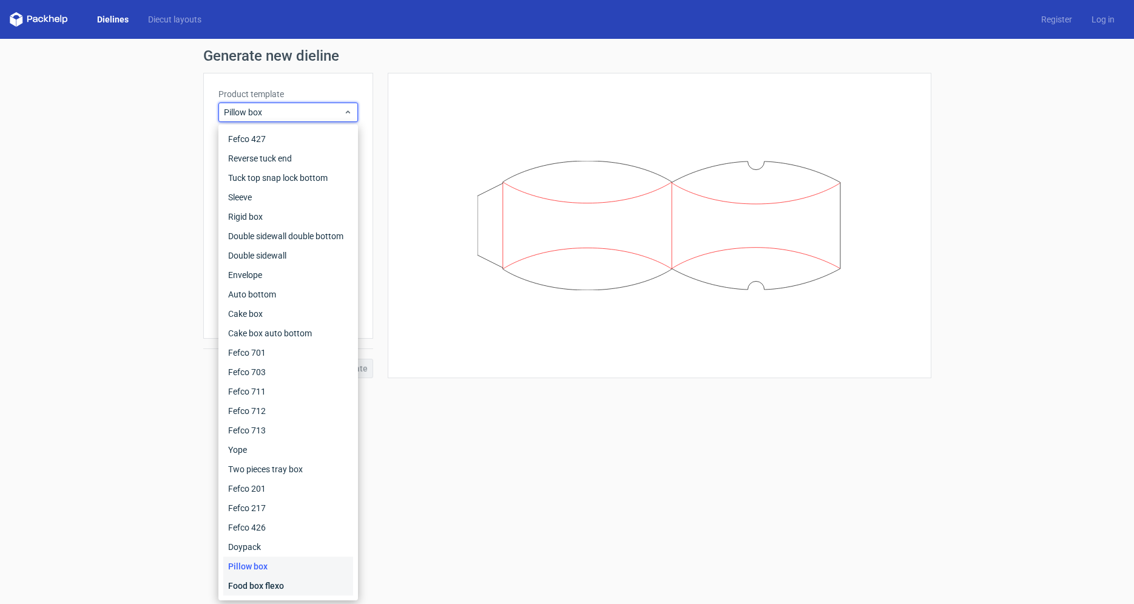
click at [258, 584] on div "Food box flexo" at bounding box center [288, 585] width 130 height 19
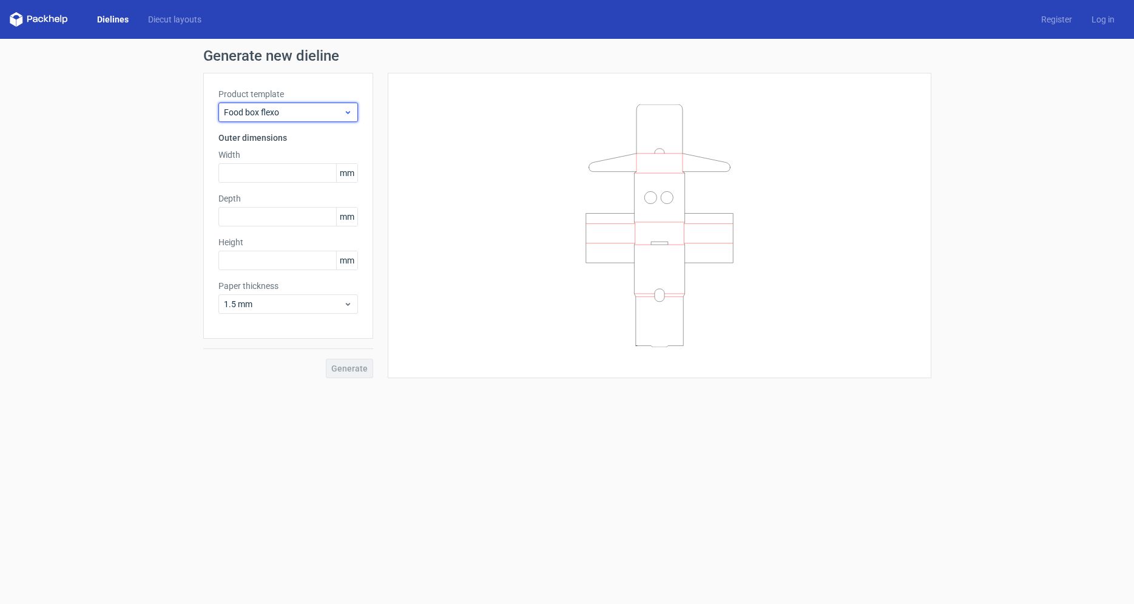
click at [258, 114] on span "Food box flexo" at bounding box center [284, 112] width 120 height 12
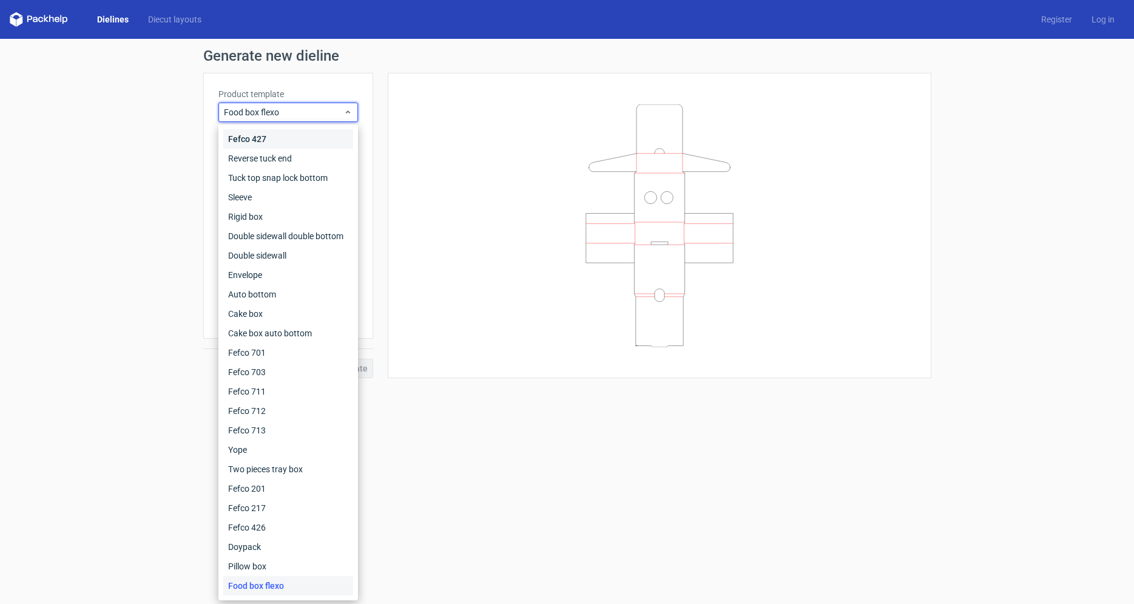
click at [261, 141] on div "Fefco 427" at bounding box center [288, 138] width 130 height 19
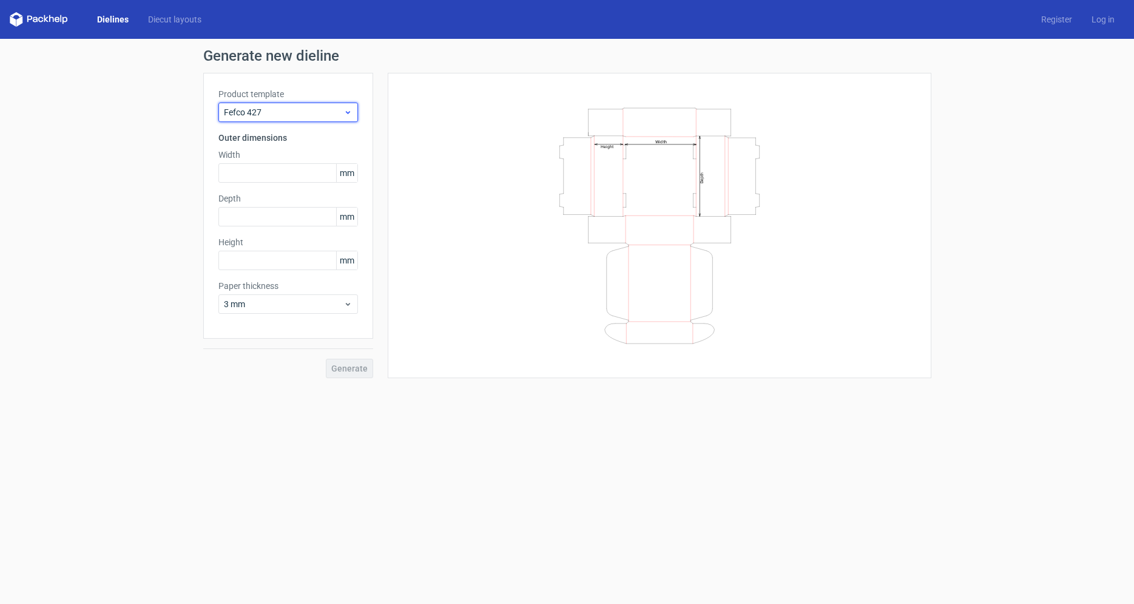
click at [260, 108] on span "Fefco 427" at bounding box center [284, 112] width 120 height 12
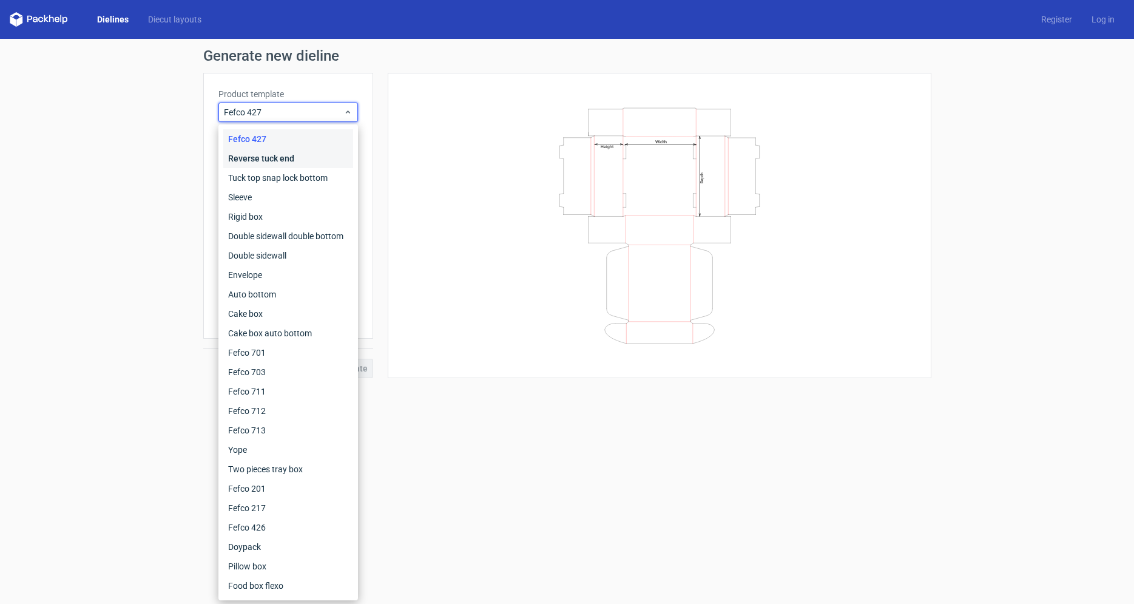
click at [256, 161] on div "Reverse tuck end" at bounding box center [288, 158] width 130 height 19
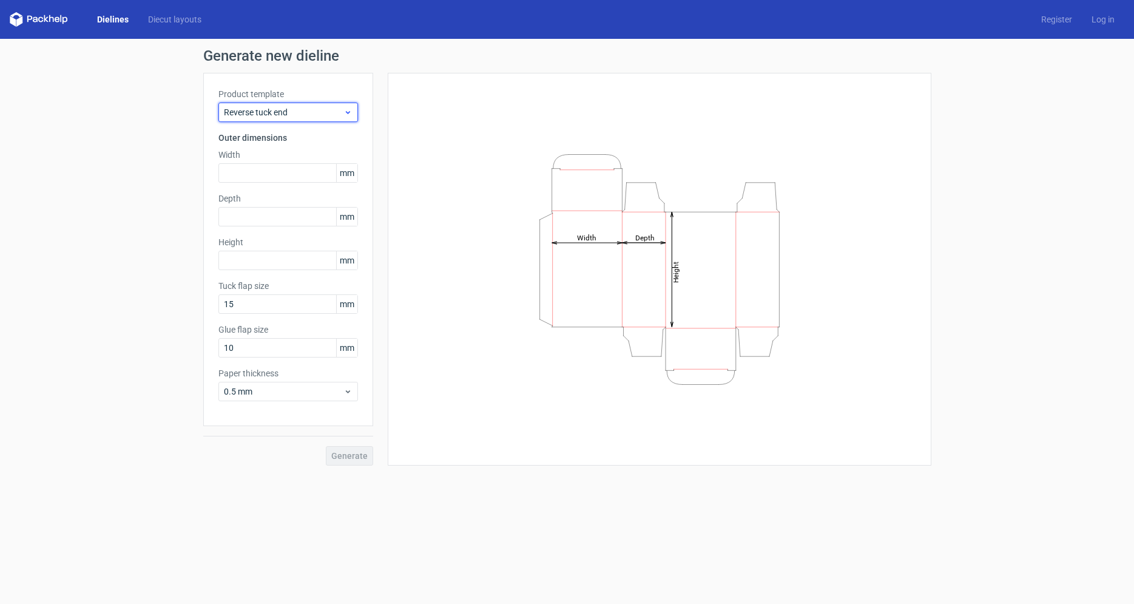
click at [265, 117] on span "Reverse tuck end" at bounding box center [284, 112] width 120 height 12
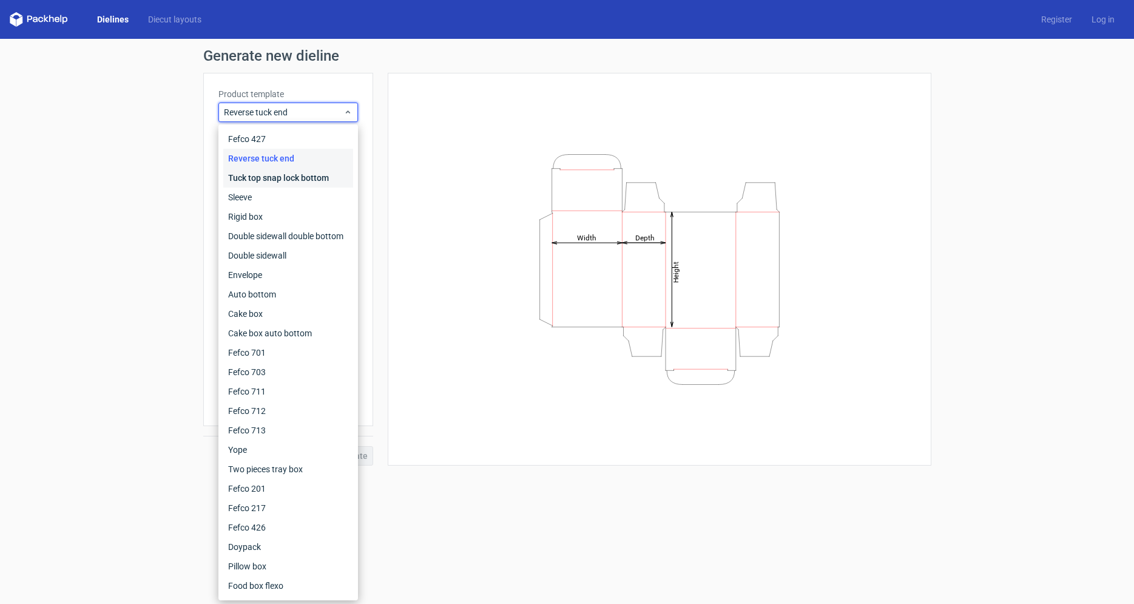
click at [255, 183] on div "Tuck top snap lock bottom" at bounding box center [288, 177] width 130 height 19
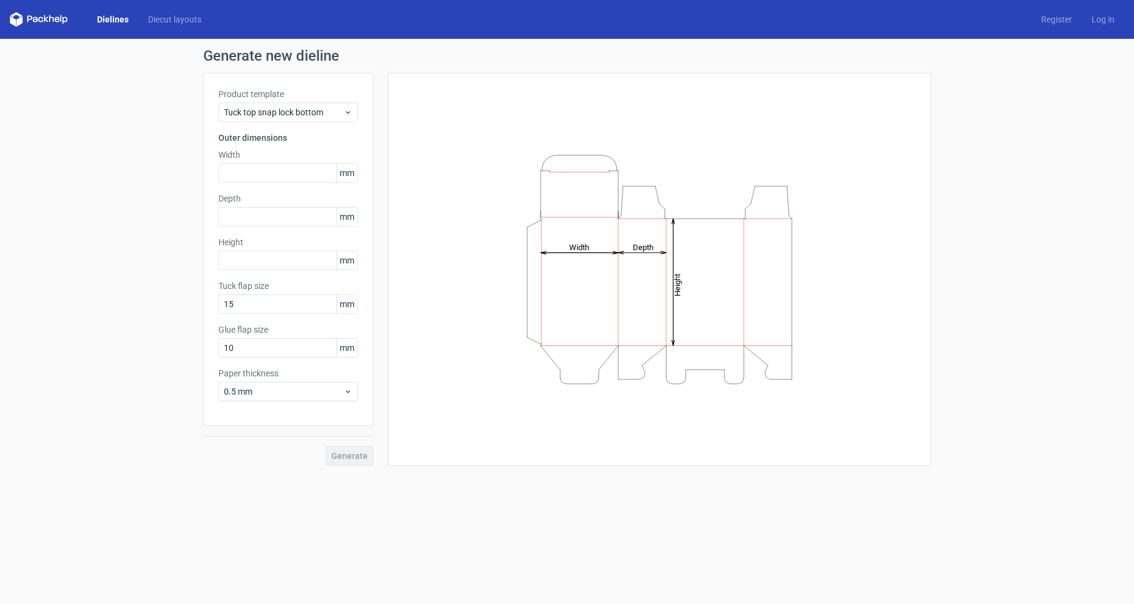
click at [266, 123] on div "Product template Tuck top snap lock bottom Outer dimensions Width mm Depth mm H…" at bounding box center [288, 249] width 170 height 353
click at [266, 117] on span "Tuck top snap lock bottom" at bounding box center [284, 112] width 120 height 12
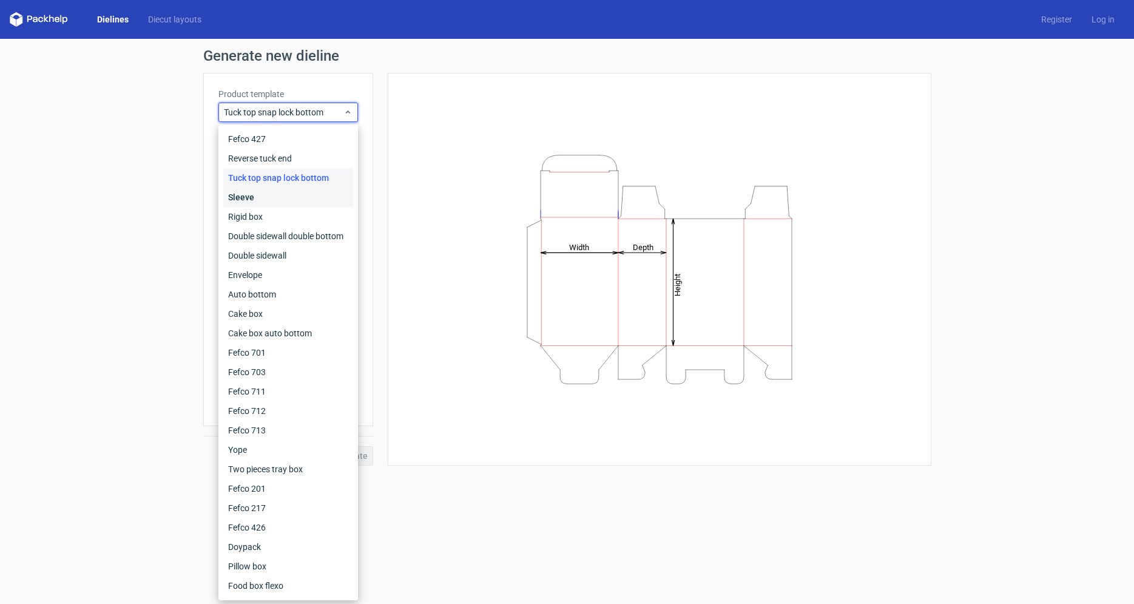
click at [252, 198] on div "Sleeve" at bounding box center [288, 196] width 130 height 19
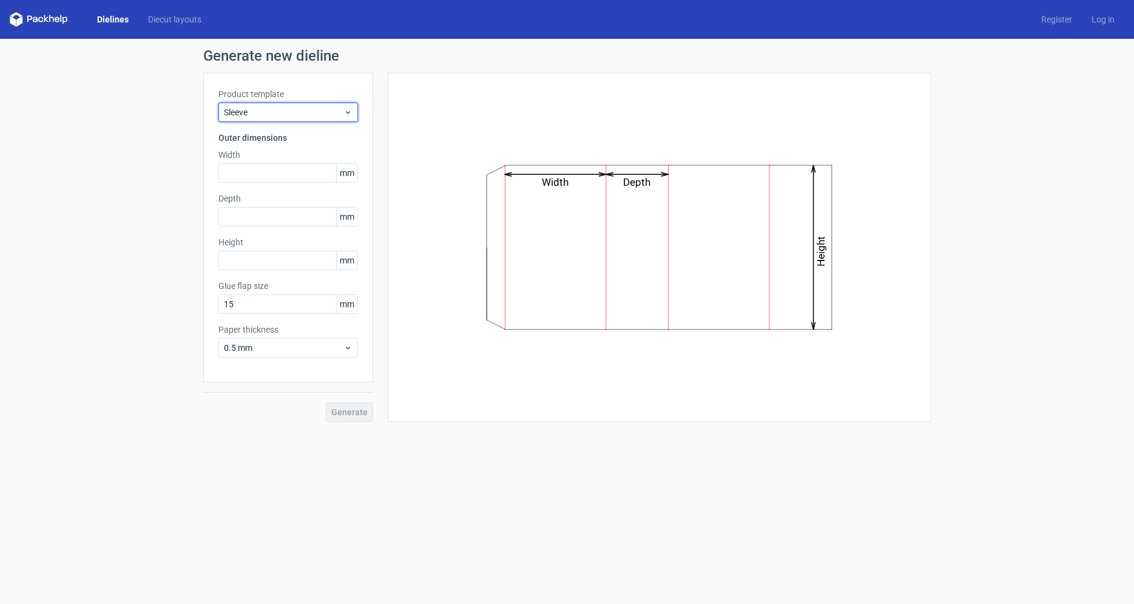
click at [258, 113] on span "Sleeve" at bounding box center [284, 112] width 120 height 12
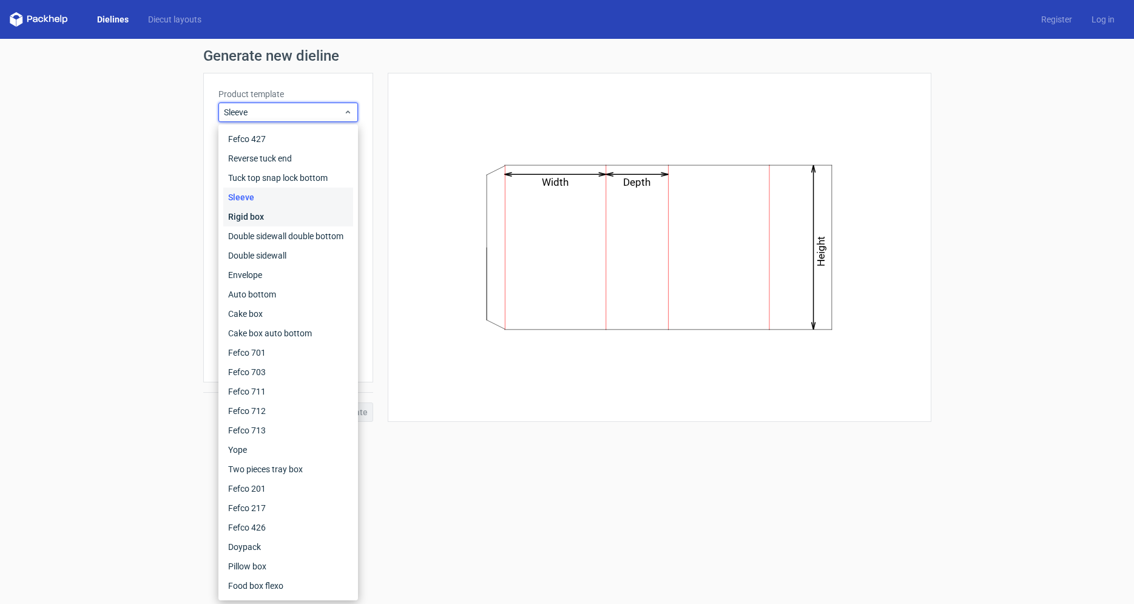
click at [252, 221] on div "Rigid box" at bounding box center [288, 216] width 130 height 19
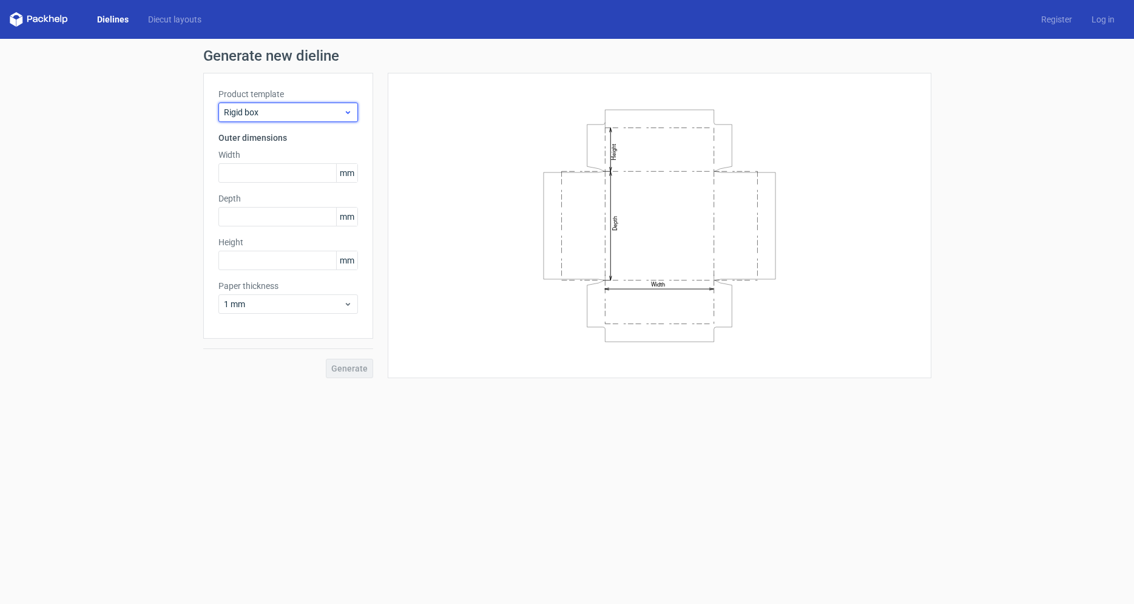
click at [268, 117] on span "Rigid box" at bounding box center [284, 112] width 120 height 12
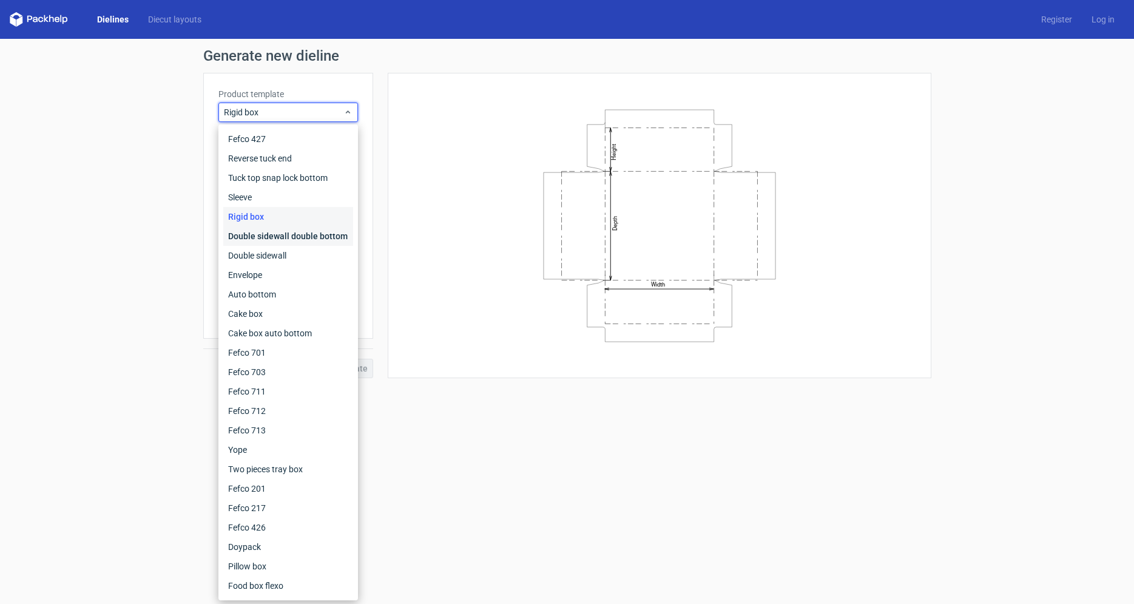
click at [264, 232] on div "Double sidewall double bottom" at bounding box center [288, 235] width 130 height 19
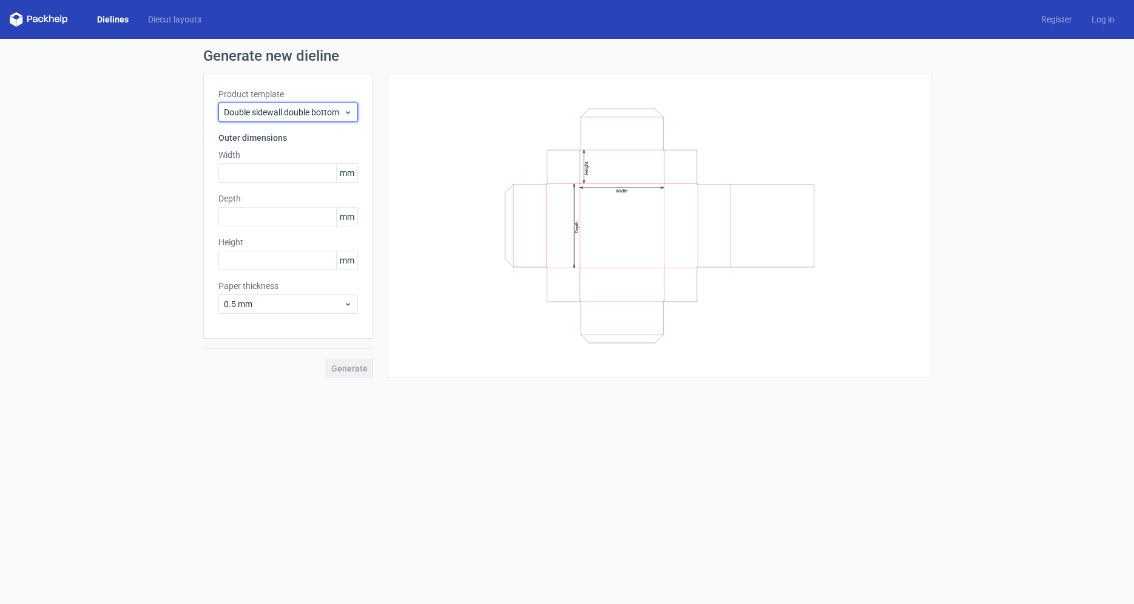
click at [277, 112] on span "Double sidewall double bottom" at bounding box center [284, 112] width 120 height 12
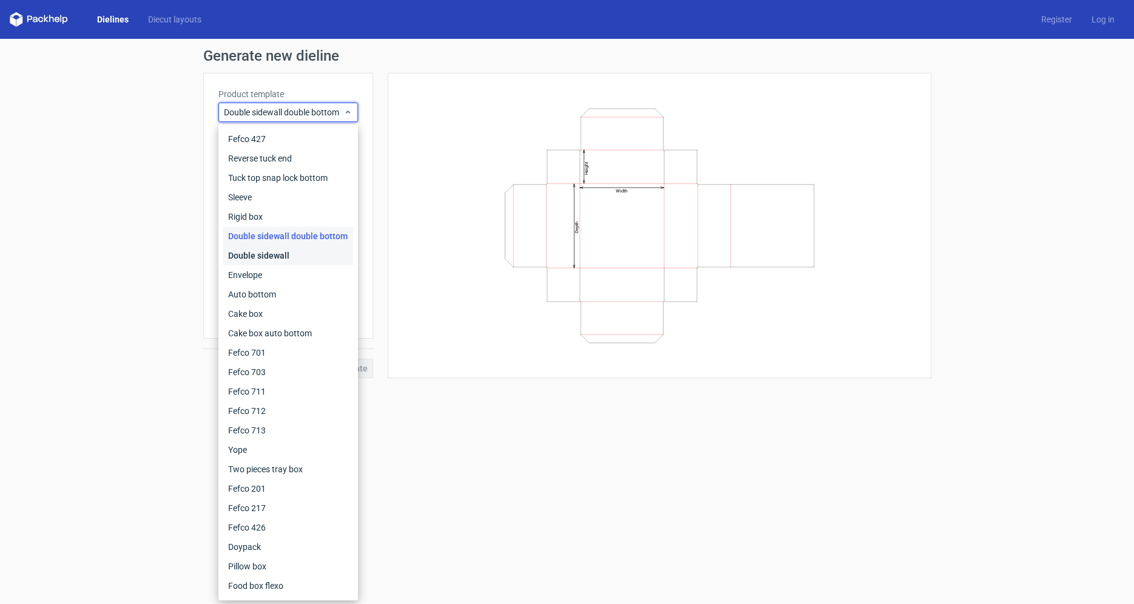
click at [266, 257] on div "Double sidewall" at bounding box center [288, 255] width 130 height 19
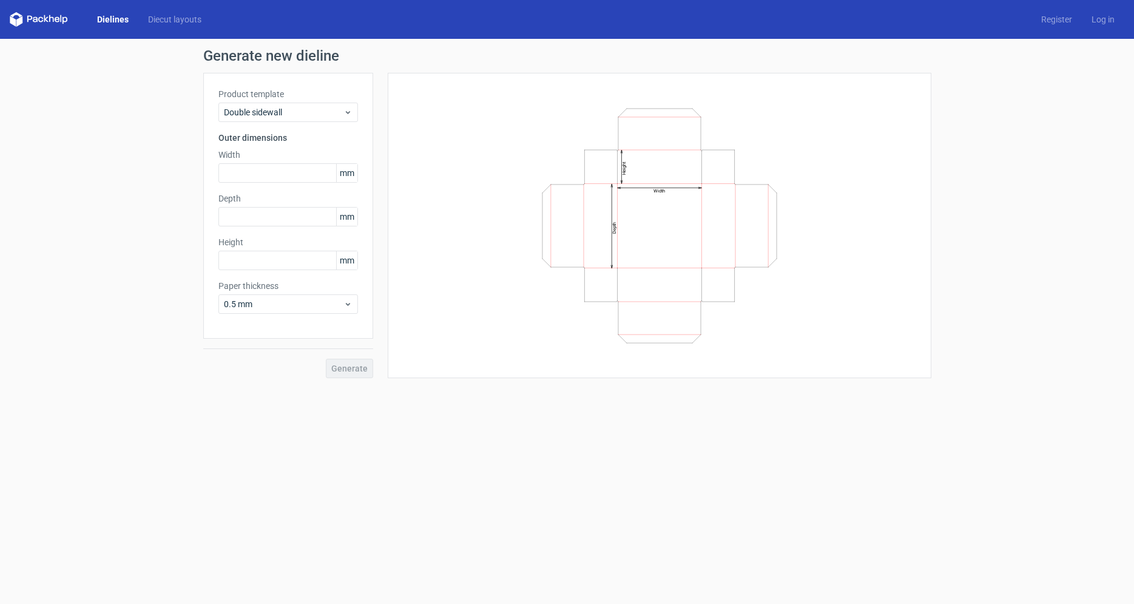
click at [352, 177] on span "mm" at bounding box center [346, 173] width 21 height 18
